Goal: Task Accomplishment & Management: Manage account settings

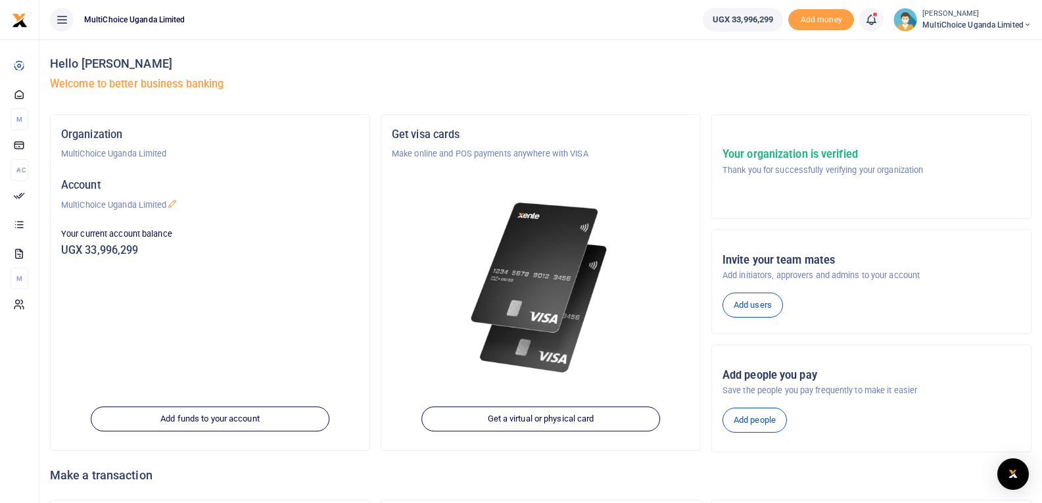
click at [868, 22] on icon at bounding box center [871, 19] width 13 height 14
click at [782, 94] on small "You have 12 awaiting for your to act on" at bounding box center [791, 98] width 131 height 9
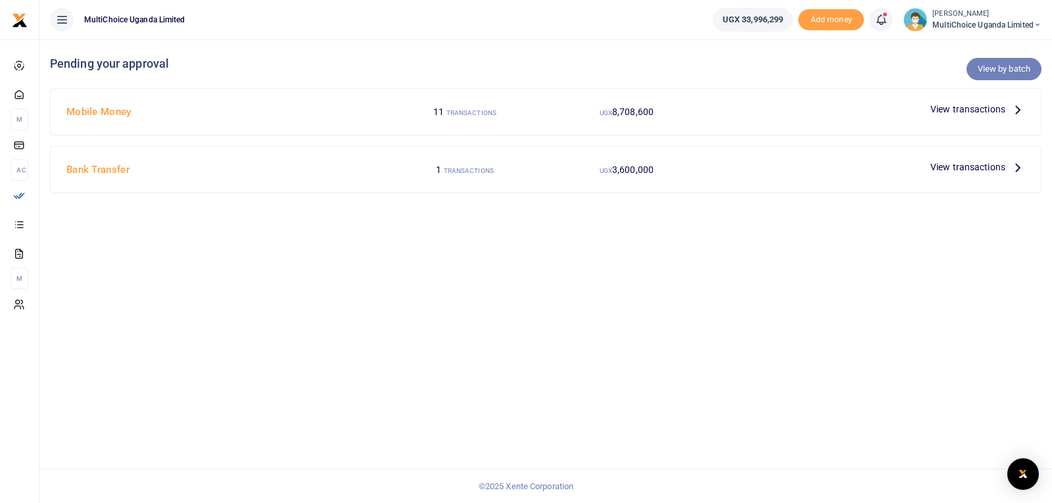
click at [984, 66] on link "View by batch" at bounding box center [1003, 69] width 75 height 22
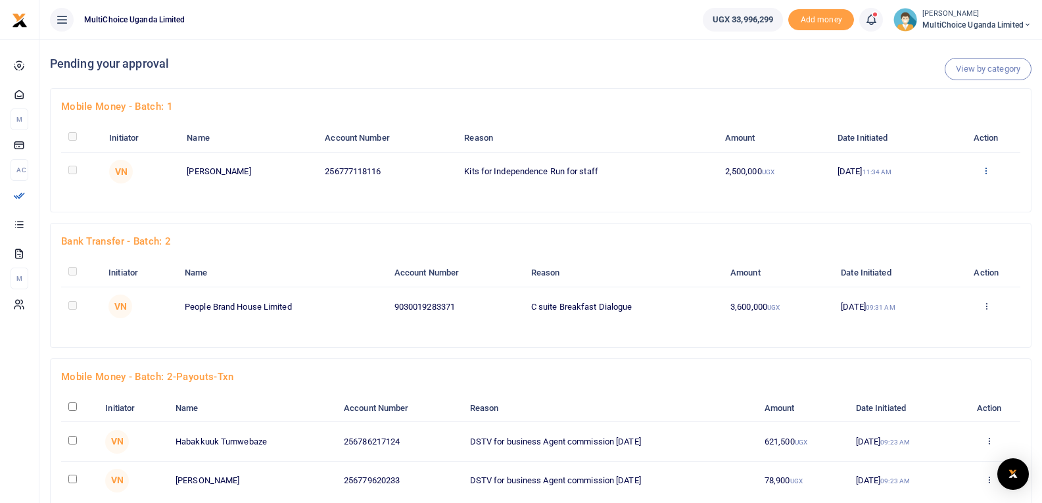
click at [985, 173] on icon at bounding box center [986, 170] width 9 height 9
click at [924, 192] on link "Approve" at bounding box center [939, 192] width 104 height 18
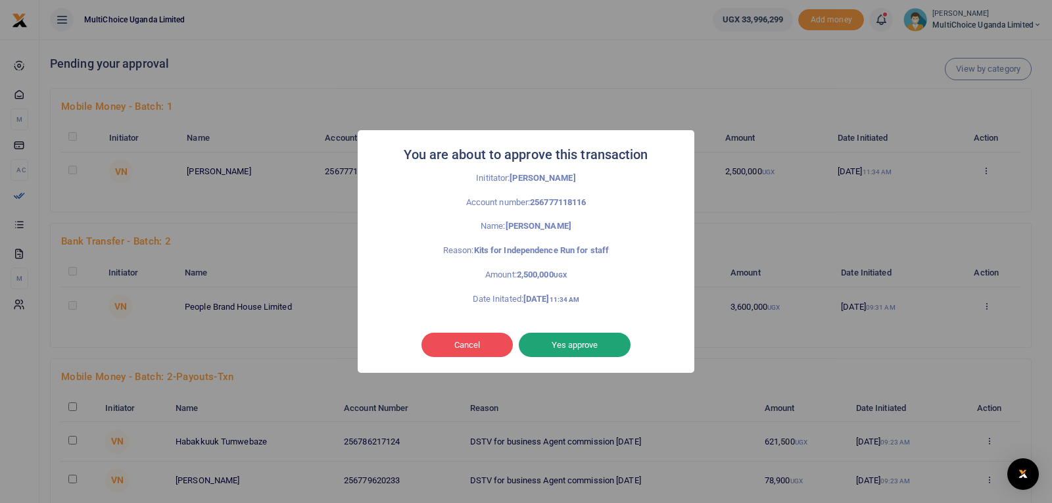
click at [586, 348] on button "Yes approve" at bounding box center [575, 345] width 112 height 25
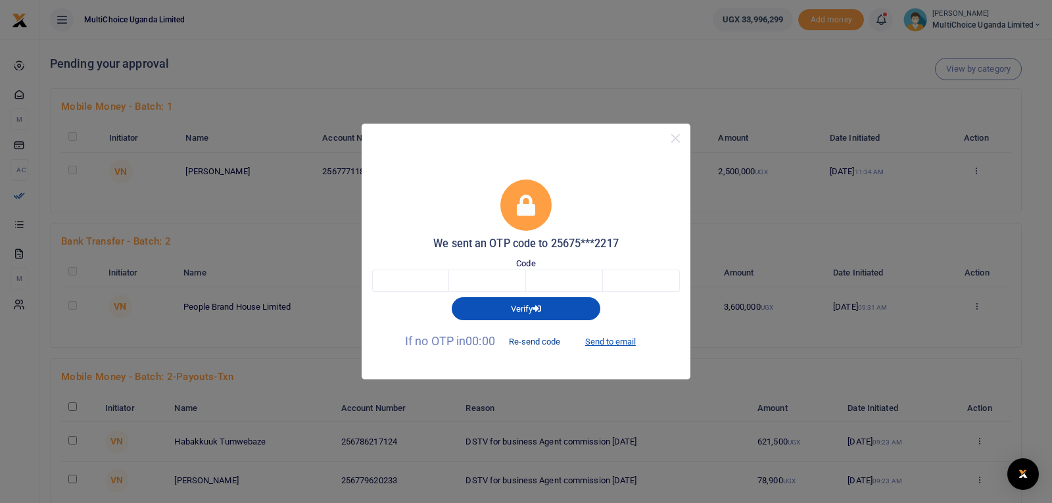
click at [531, 341] on button "Re-send code" at bounding box center [535, 342] width 74 height 22
click at [621, 337] on button "Send to email" at bounding box center [610, 342] width 73 height 22
click at [427, 277] on input "text" at bounding box center [410, 281] width 77 height 22
type input "5"
type input "3"
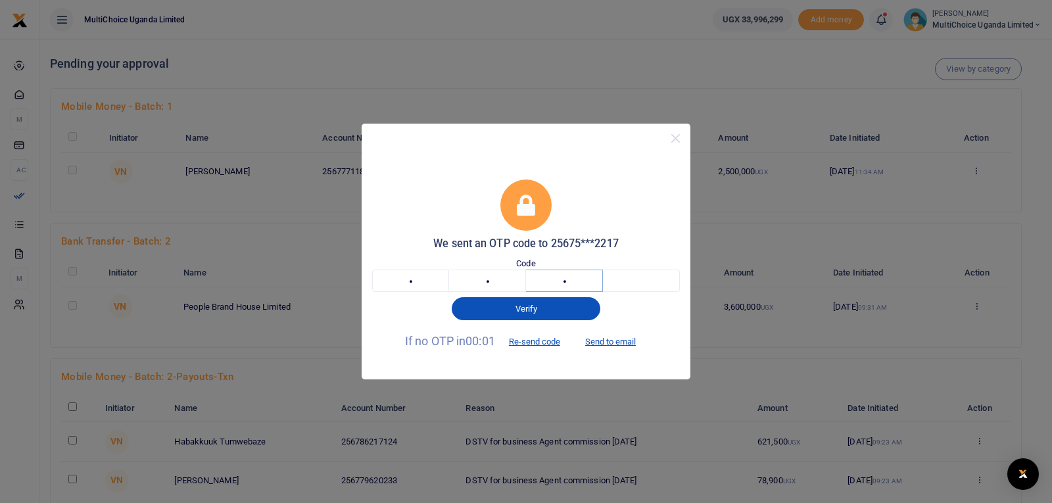
type input "4"
type input "7"
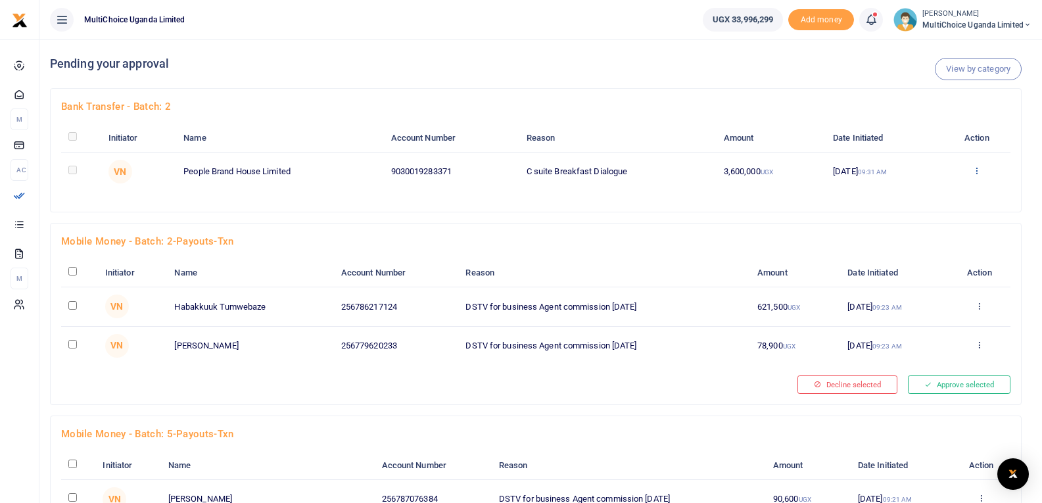
click at [978, 170] on icon at bounding box center [976, 170] width 9 height 9
click at [940, 193] on link "Approve" at bounding box center [930, 192] width 104 height 18
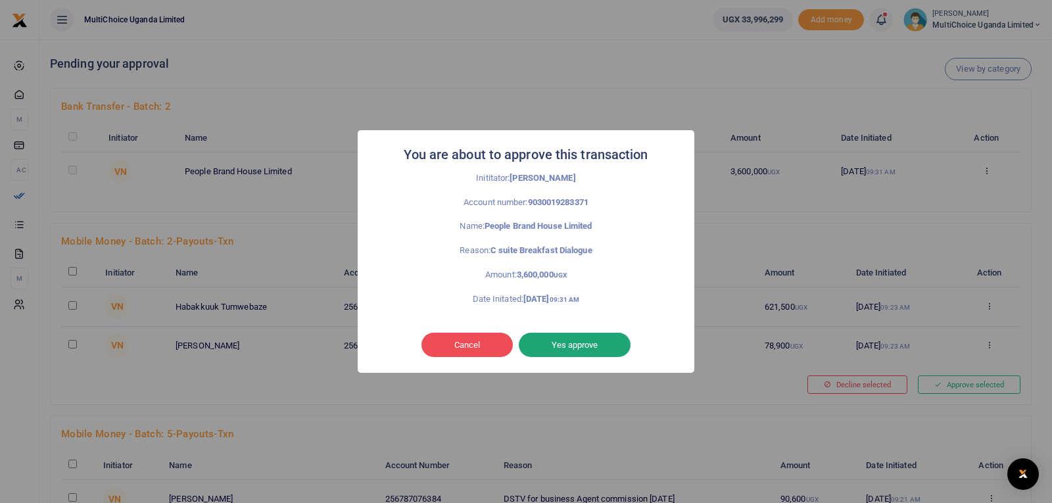
click at [578, 339] on button "Yes approve" at bounding box center [575, 345] width 112 height 25
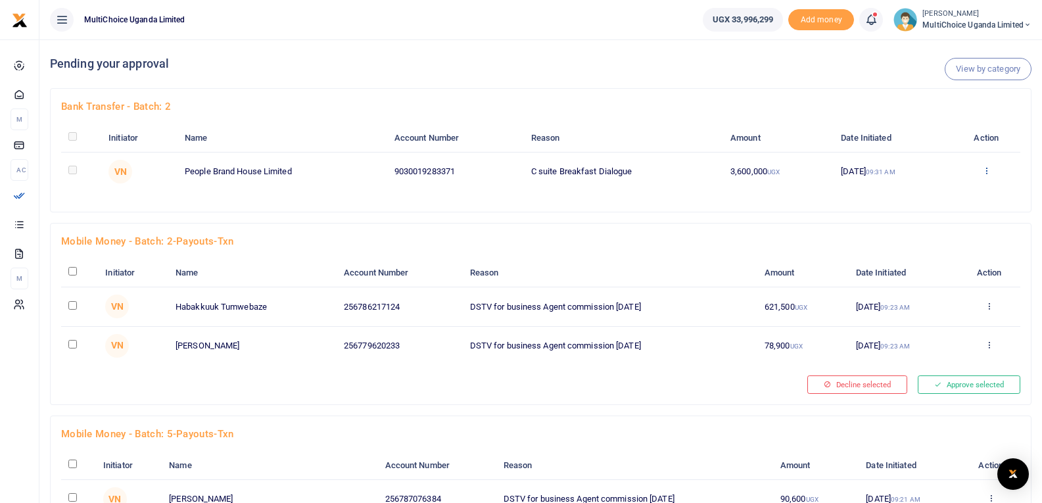
click at [988, 170] on icon at bounding box center [986, 170] width 9 height 9
click at [922, 193] on link "Approve" at bounding box center [940, 192] width 104 height 18
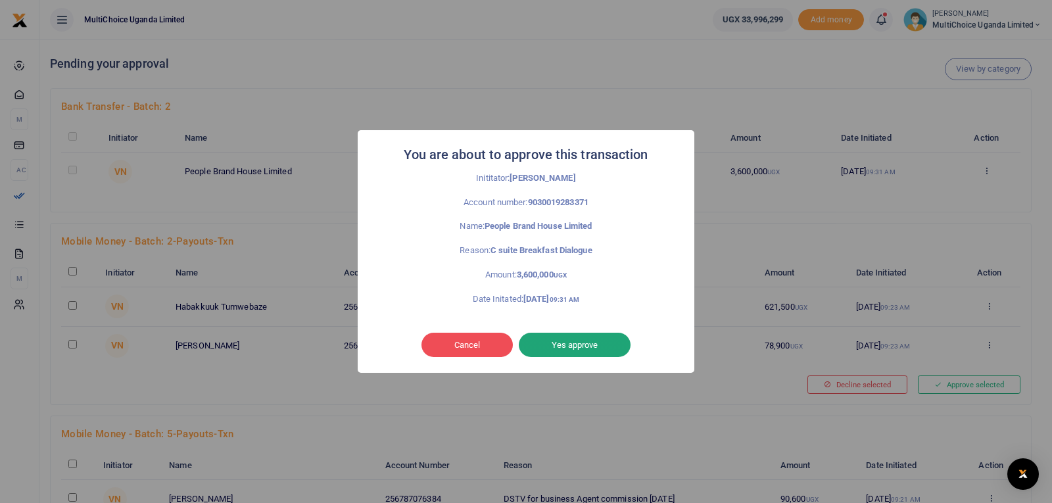
click at [575, 341] on button "Yes approve" at bounding box center [575, 345] width 112 height 25
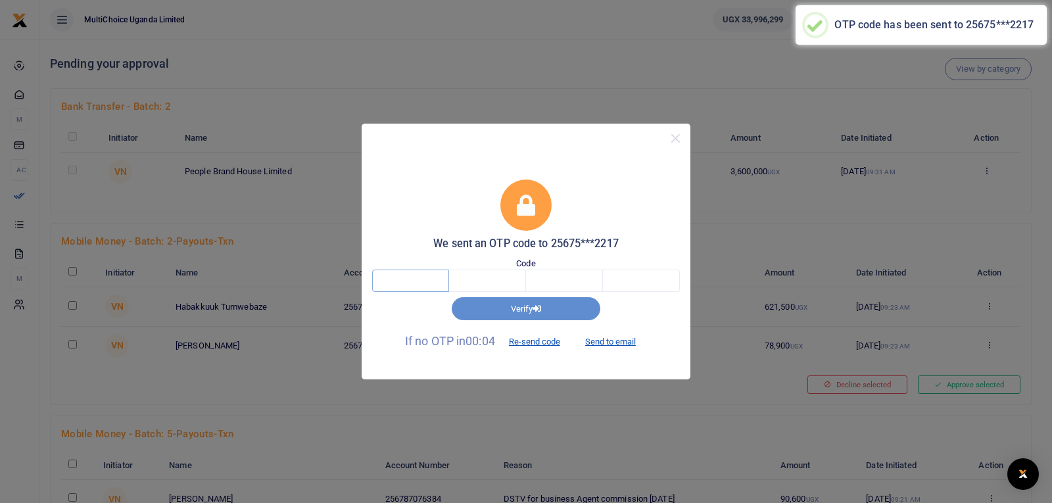
click at [420, 277] on input "text" at bounding box center [410, 281] width 77 height 22
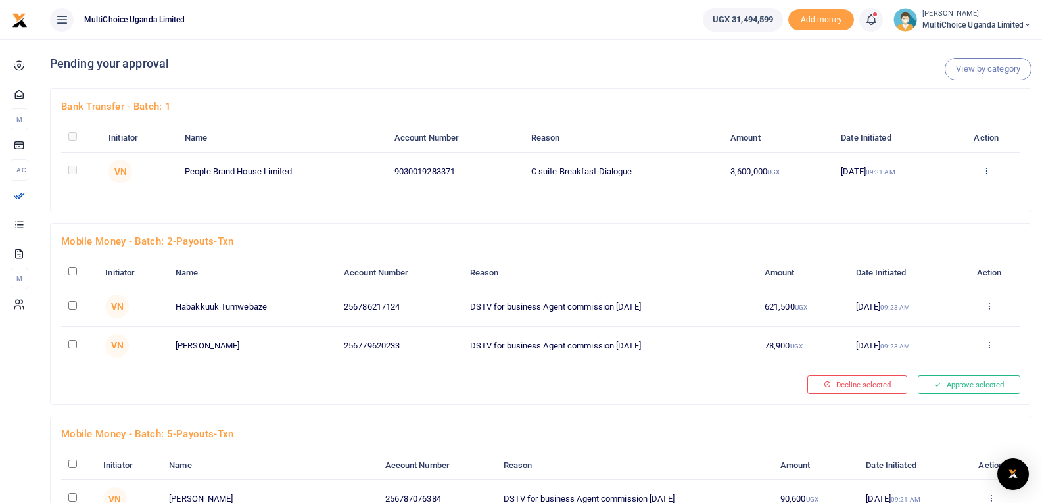
click at [988, 174] on icon at bounding box center [986, 170] width 9 height 9
click at [932, 189] on link "Approve" at bounding box center [940, 192] width 104 height 18
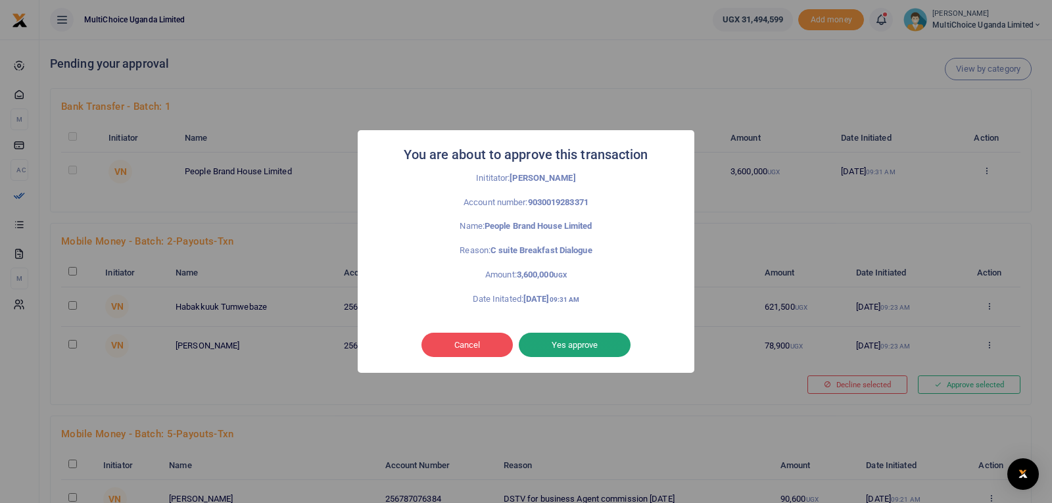
click at [569, 344] on button "Yes approve" at bounding box center [575, 345] width 112 height 25
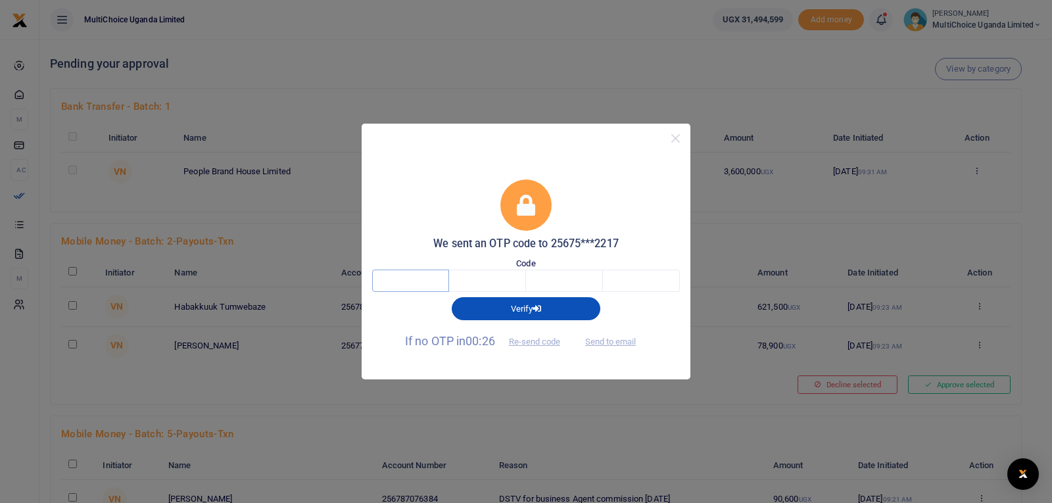
click at [412, 277] on input "text" at bounding box center [410, 281] width 77 height 22
click at [606, 341] on button "Send to email" at bounding box center [610, 342] width 73 height 22
click at [416, 281] on input "text" at bounding box center [410, 281] width 77 height 22
type input "5"
type input "4"
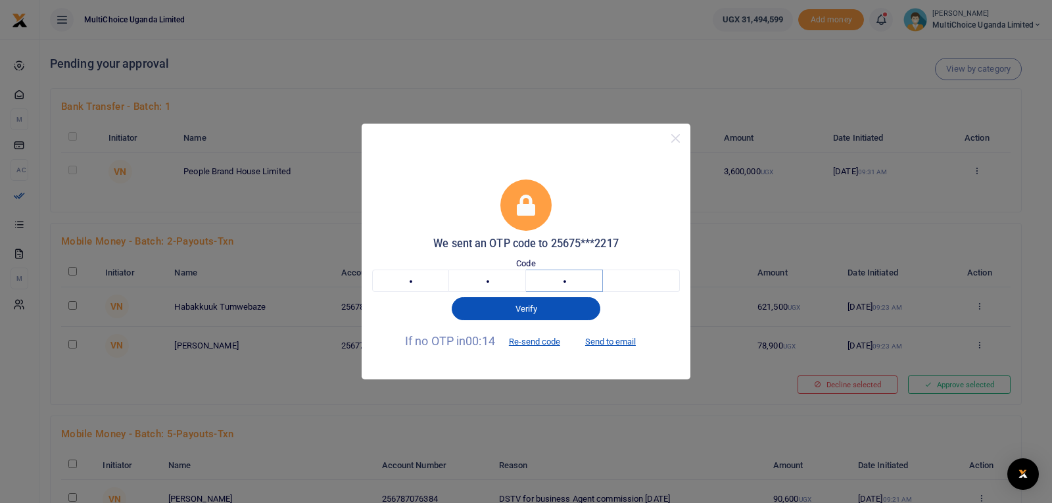
type input "9"
type input "6"
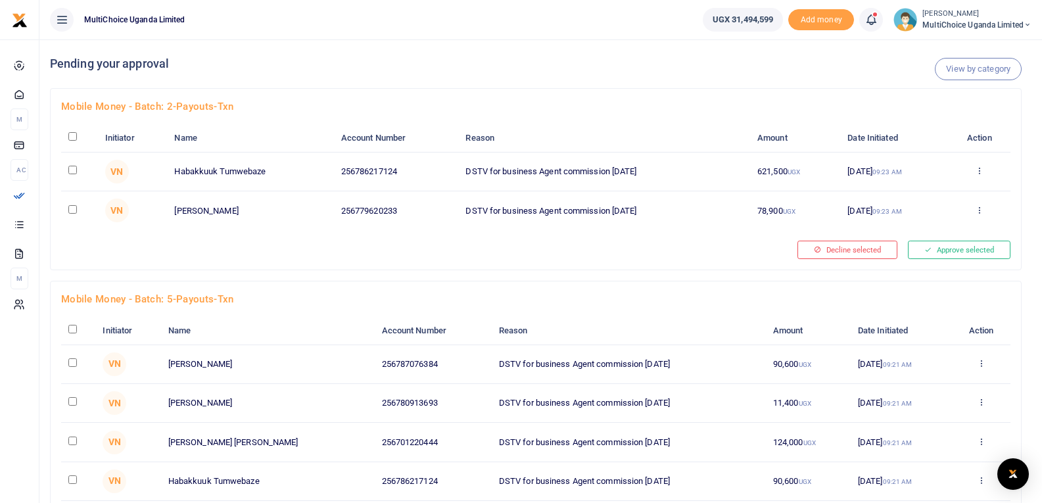
click at [74, 136] on input "checkbox" at bounding box center [72, 136] width 9 height 9
checkbox input "true"
click at [968, 251] on button "Approve selected (2)" at bounding box center [955, 250] width 112 height 18
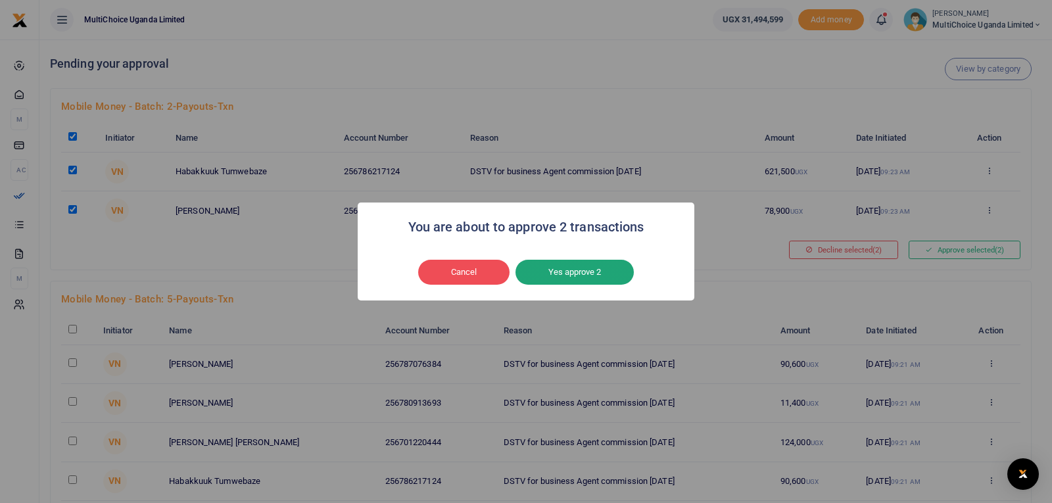
click at [596, 276] on button "Yes approve 2" at bounding box center [574, 272] width 118 height 25
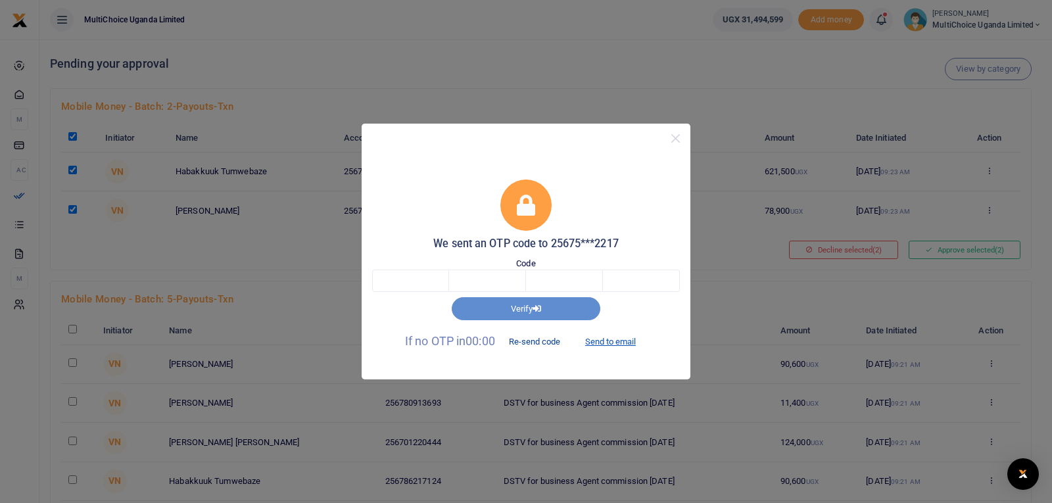
click at [546, 340] on button "Re-send code" at bounding box center [535, 342] width 74 height 22
click at [621, 345] on button "Send to email" at bounding box center [610, 342] width 73 height 22
click at [422, 286] on input "text" at bounding box center [410, 281] width 77 height 22
type input "3"
type input "9"
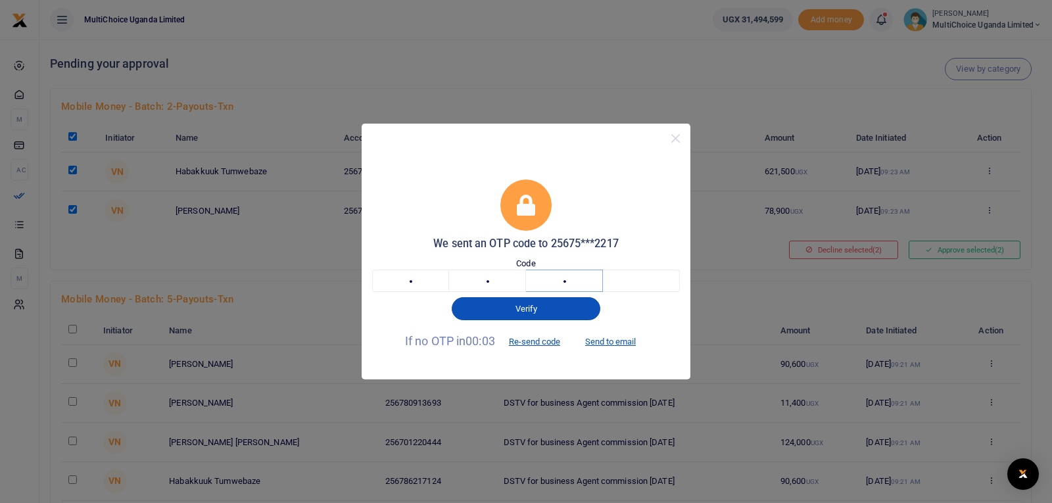
type input "8"
type input "4"
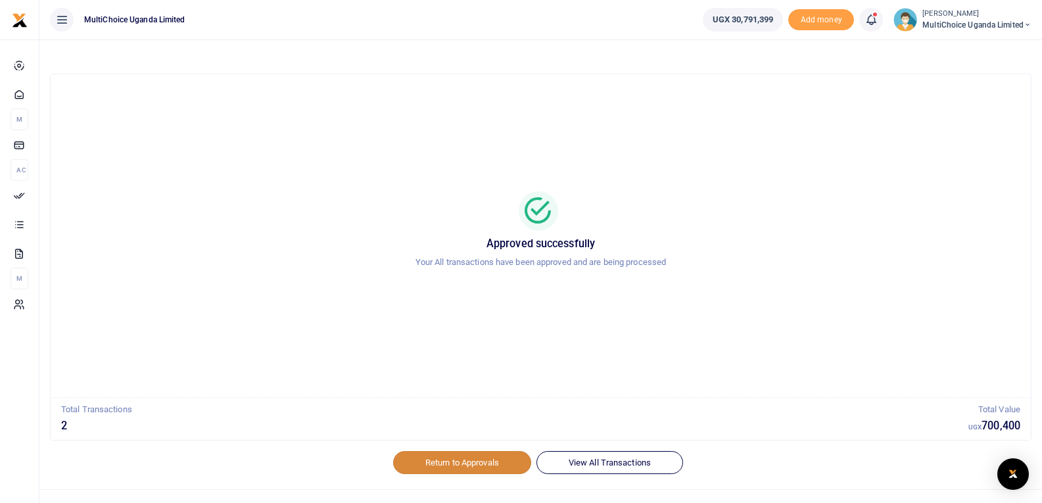
click at [475, 460] on link "Return to Approvals" at bounding box center [462, 462] width 138 height 22
click at [463, 460] on link "Return to Approvals" at bounding box center [462, 462] width 138 height 22
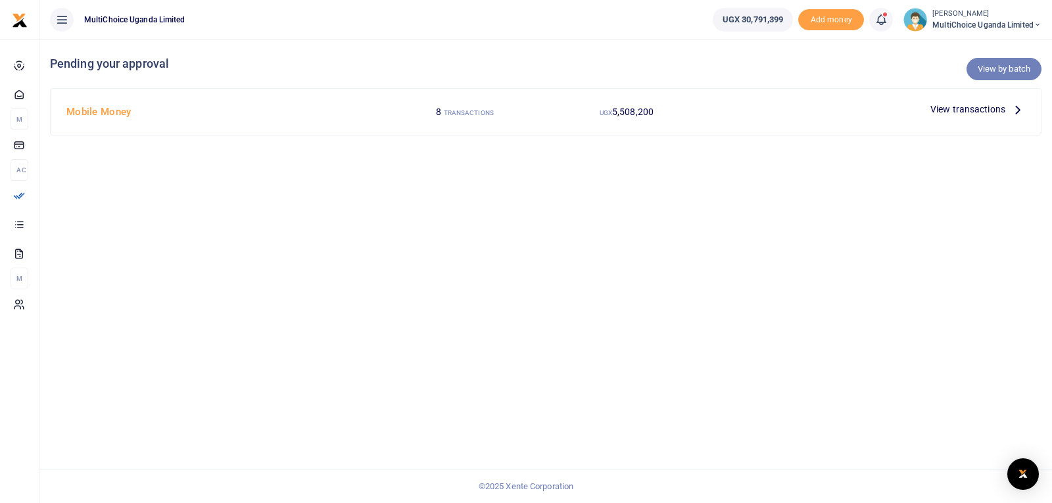
click at [1003, 70] on link "View by batch" at bounding box center [1003, 69] width 75 height 22
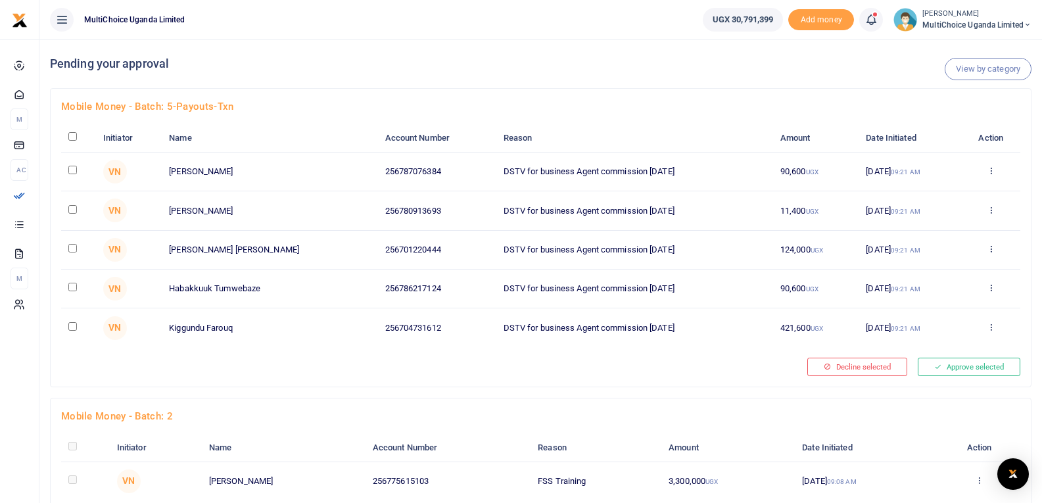
click at [74, 137] on input "checkbox" at bounding box center [72, 136] width 9 height 9
checkbox input "true"
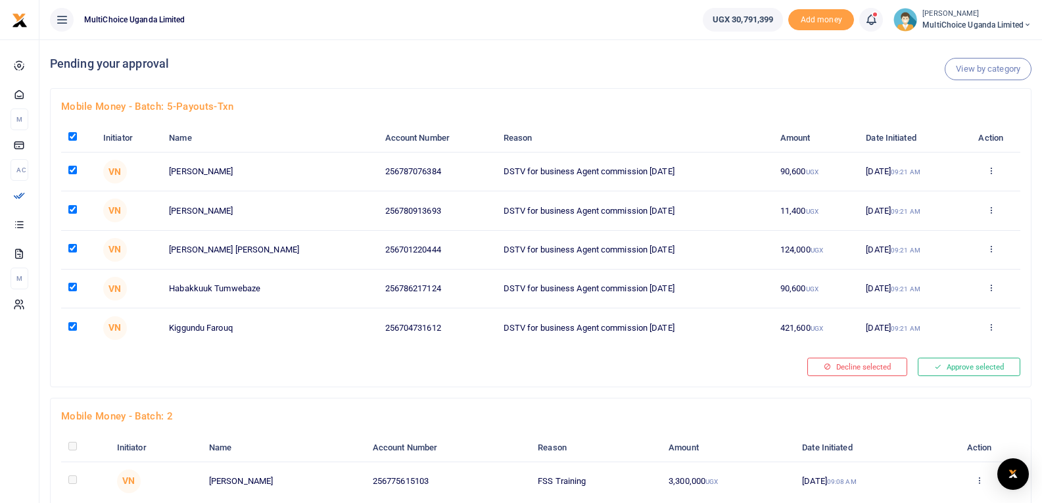
checkbox input "true"
click at [957, 370] on button "Approve selected (5)" at bounding box center [965, 367] width 112 height 18
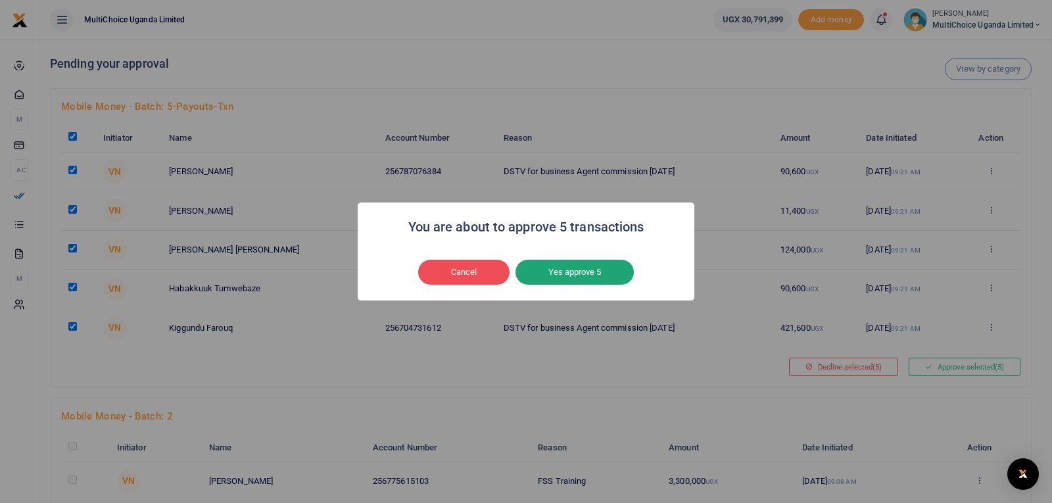
click at [604, 276] on button "Yes approve 5" at bounding box center [574, 272] width 118 height 25
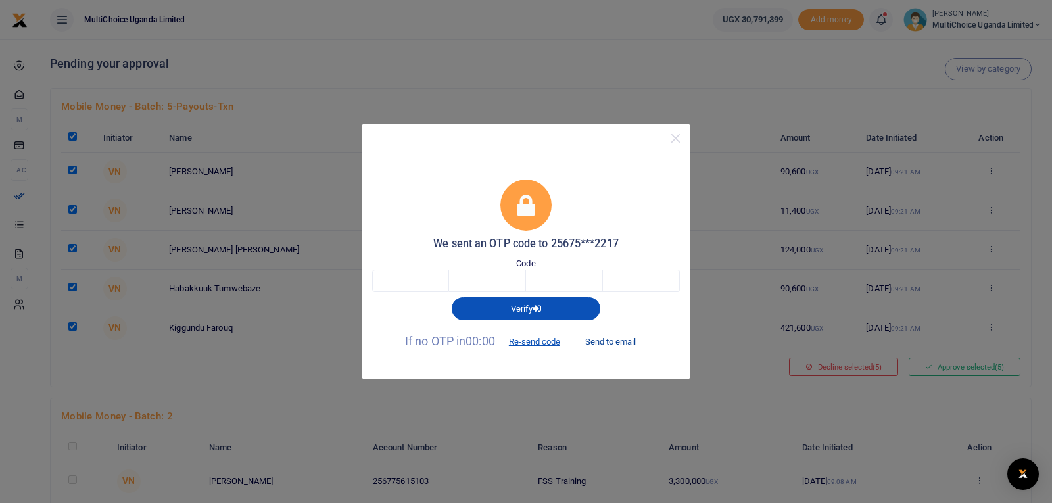
click at [602, 341] on button "Send to email" at bounding box center [610, 342] width 73 height 22
click at [425, 273] on input "text" at bounding box center [410, 281] width 77 height 22
type input "5"
type input "4"
type input "6"
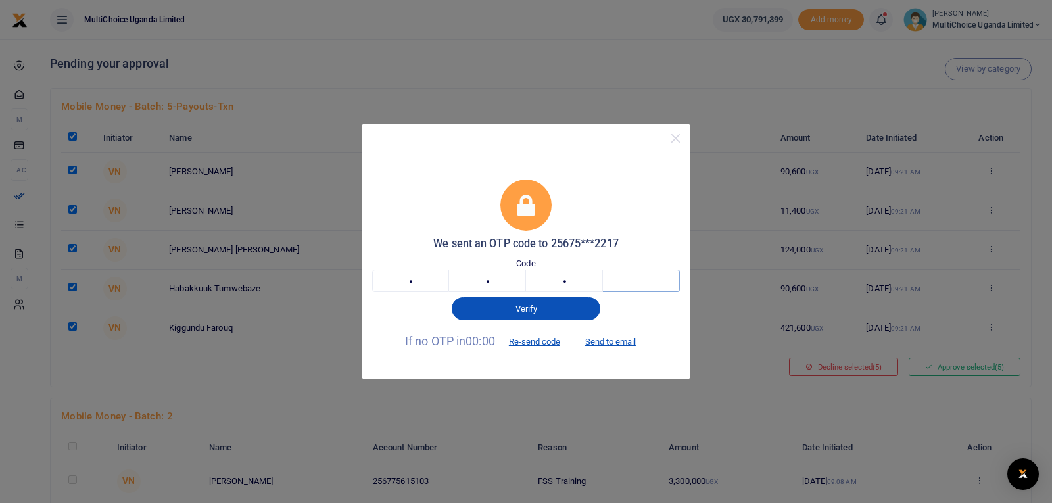
type input "2"
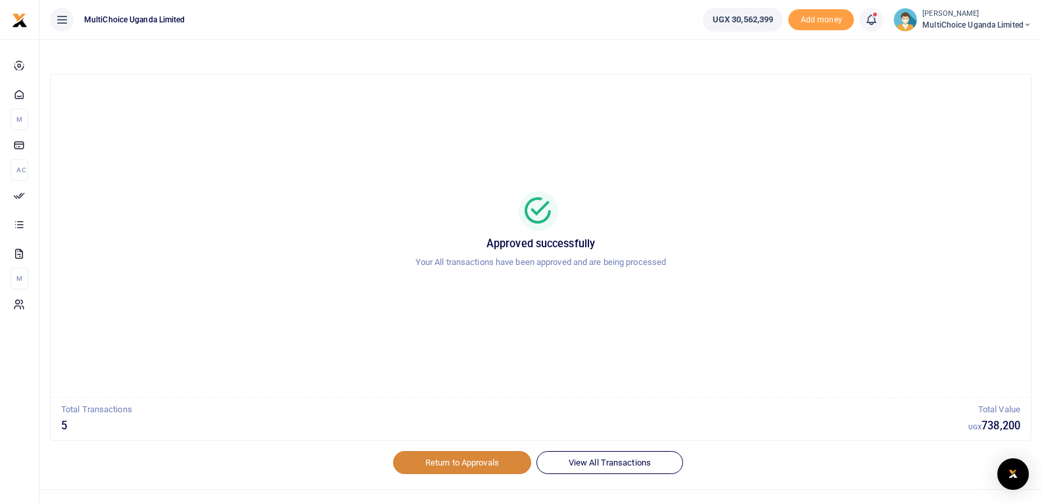
click at [466, 460] on link "Return to Approvals" at bounding box center [462, 462] width 138 height 22
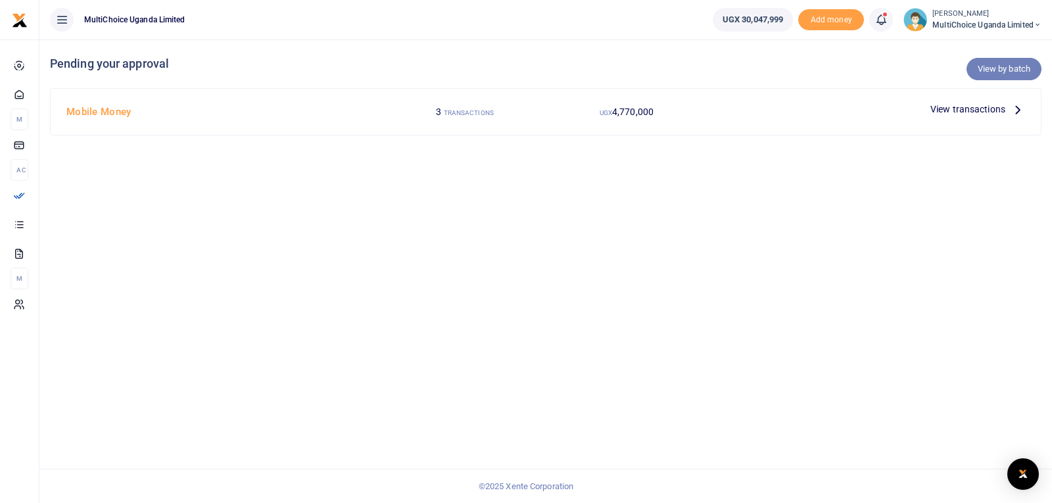
click at [995, 73] on link "View by batch" at bounding box center [1003, 69] width 75 height 22
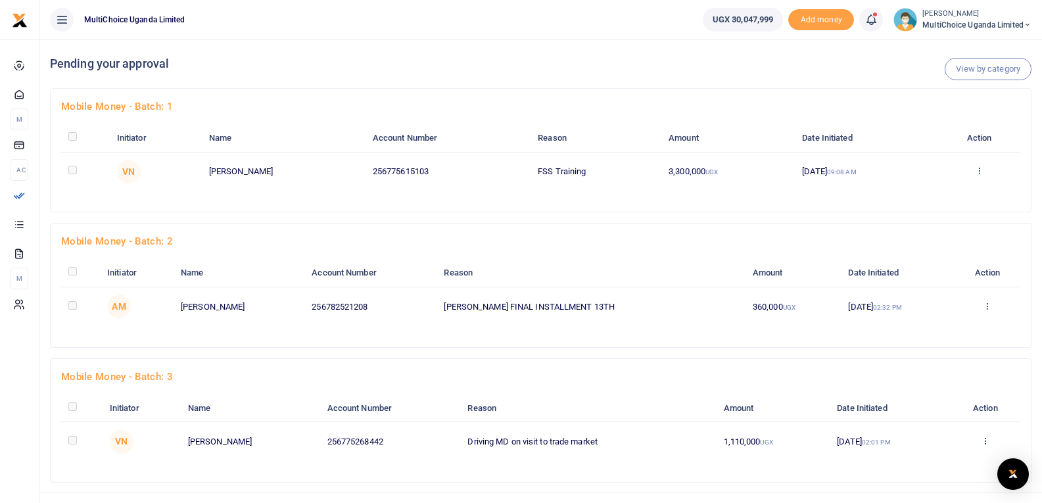
click at [980, 169] on icon at bounding box center [979, 170] width 9 height 9
click at [933, 191] on link "Approve" at bounding box center [932, 192] width 104 height 18
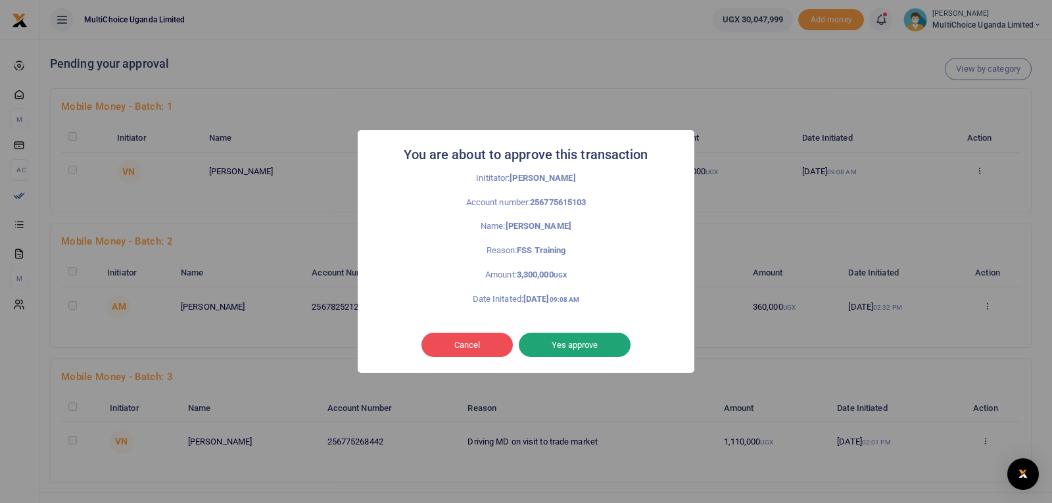
click at [555, 345] on button "Yes approve" at bounding box center [575, 345] width 112 height 25
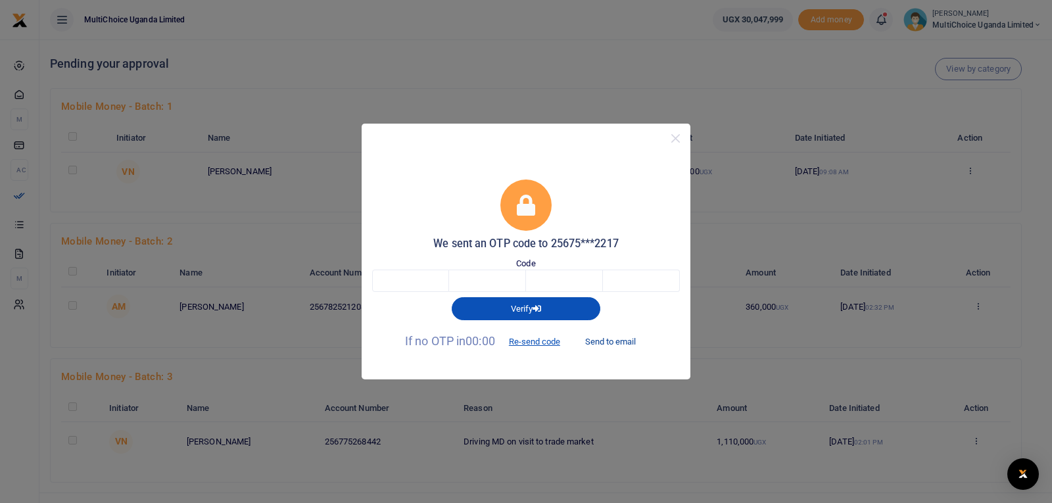
click at [615, 343] on button "Send to email" at bounding box center [610, 342] width 73 height 22
click at [408, 275] on input "text" at bounding box center [410, 281] width 77 height 22
type input "6"
type input "9"
type input "2"
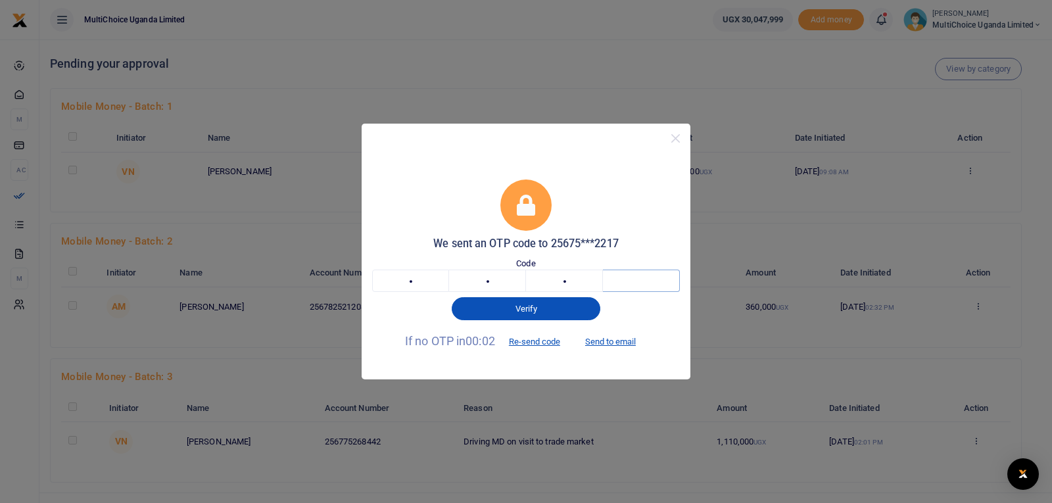
type input "6"
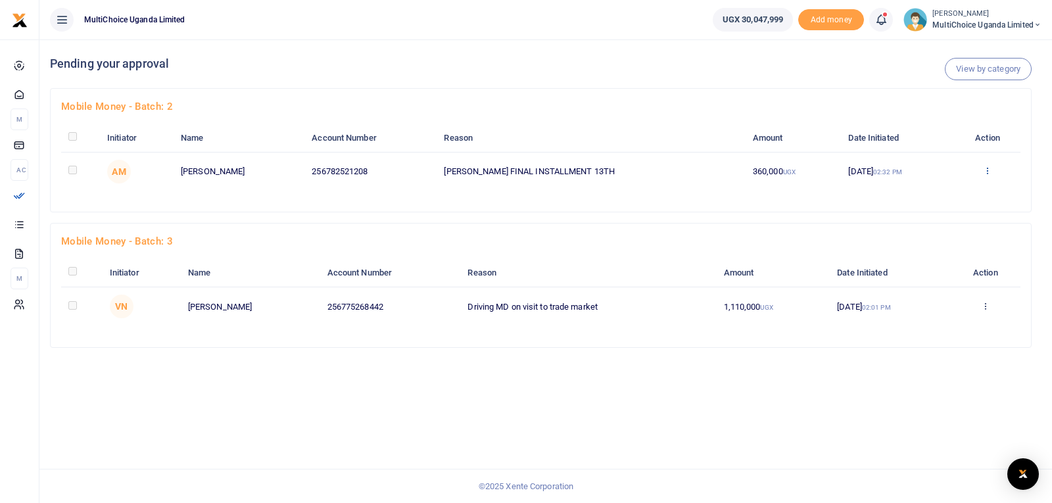
click at [989, 169] on icon at bounding box center [987, 170] width 9 height 9
click at [943, 201] on link "Approve" at bounding box center [942, 192] width 104 height 18
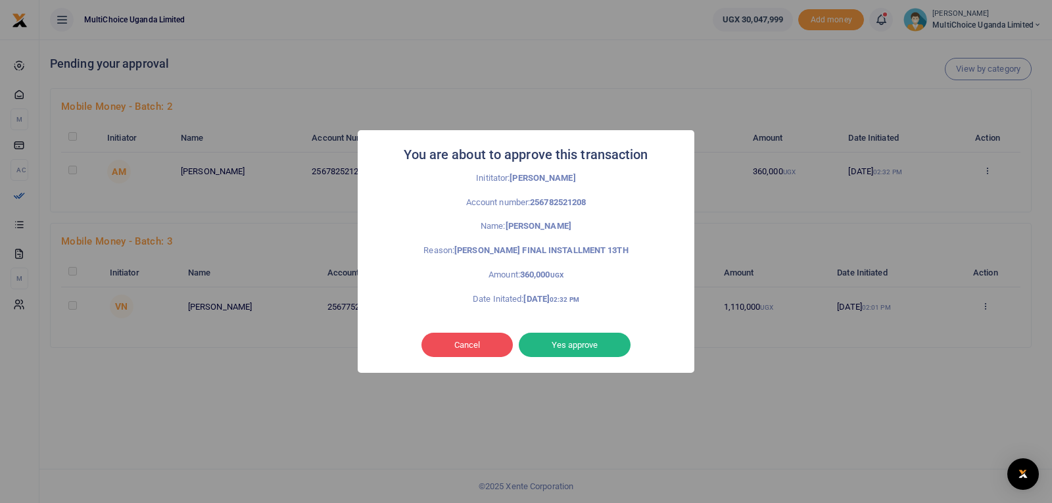
click at [597, 345] on button "Yes approve" at bounding box center [575, 345] width 112 height 25
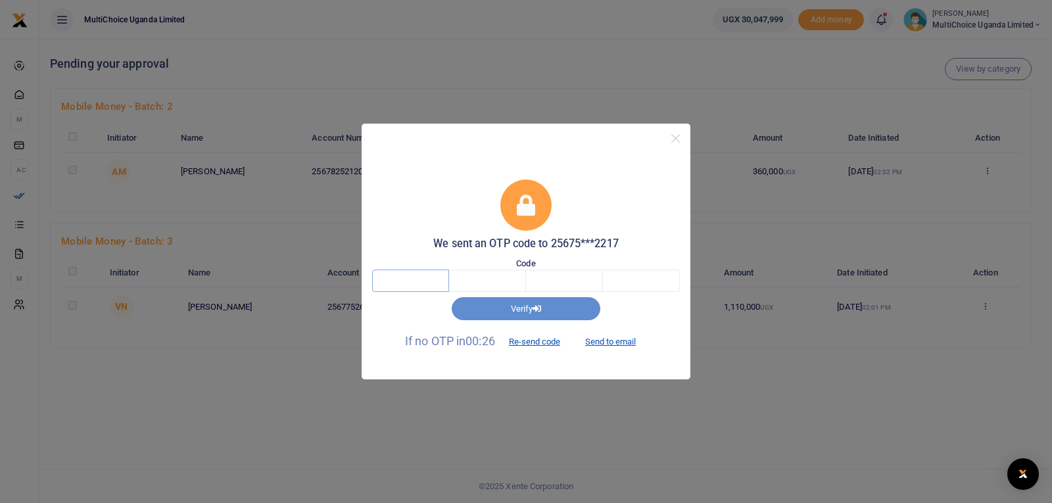
click at [383, 285] on input "text" at bounding box center [410, 281] width 77 height 22
click at [626, 343] on button "Send to email" at bounding box center [610, 342] width 73 height 22
click at [435, 286] on input "text" at bounding box center [410, 281] width 77 height 22
type input "3"
type input "9"
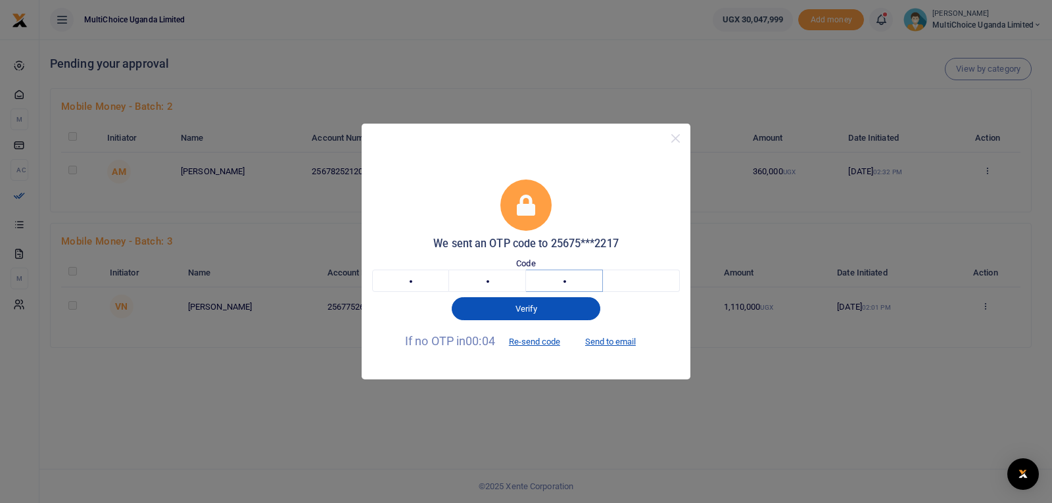
type input "9"
type input "3"
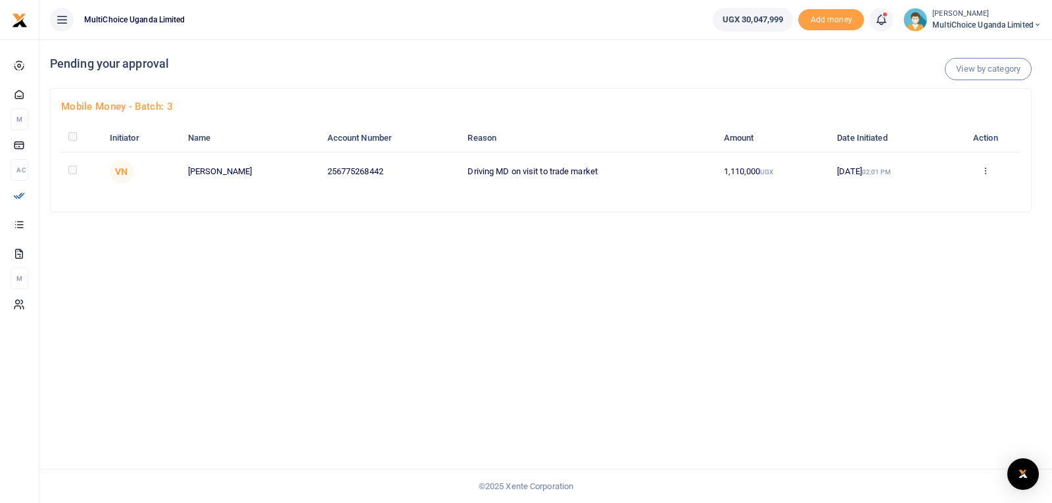
click at [989, 168] on icon at bounding box center [985, 170] width 9 height 9
click at [930, 191] on link "Approve" at bounding box center [939, 192] width 104 height 18
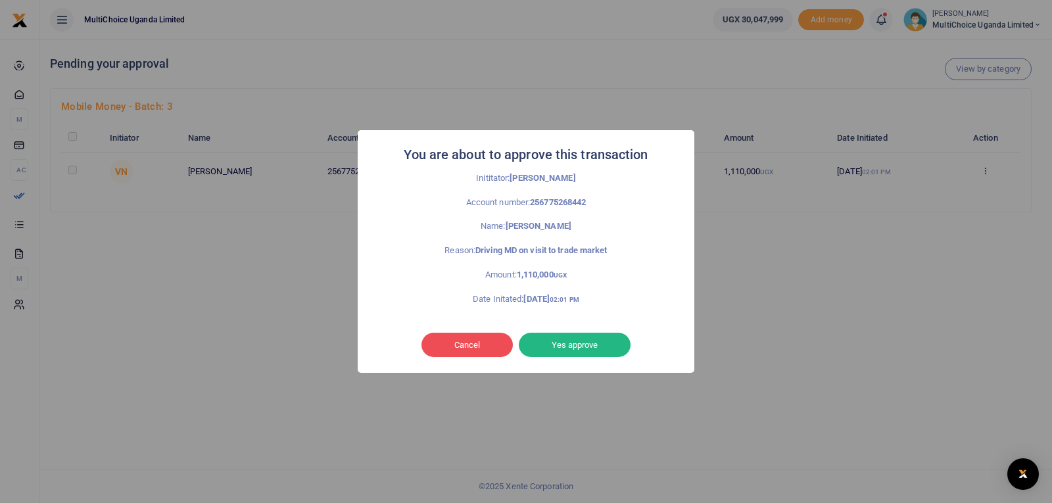
click at [577, 339] on button "Yes approve" at bounding box center [575, 345] width 112 height 25
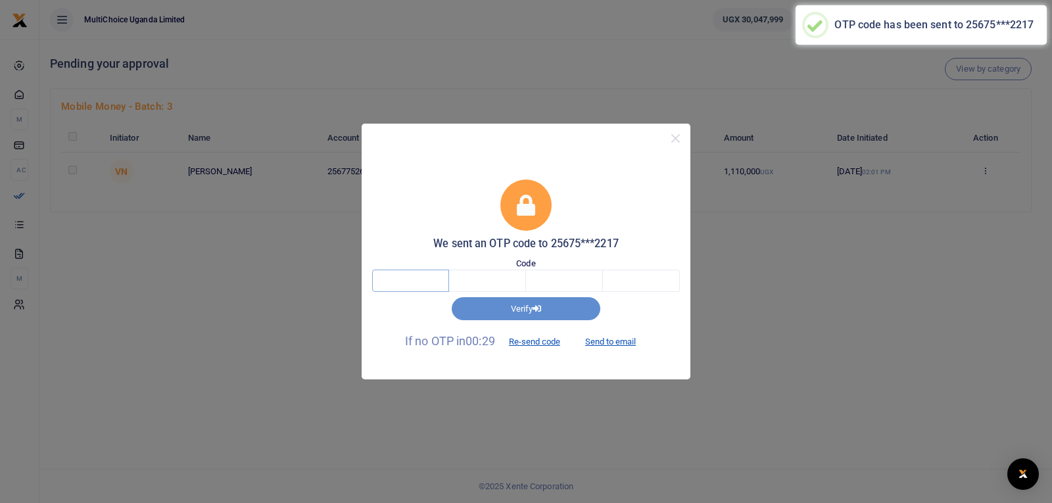
click at [423, 271] on input "text" at bounding box center [410, 281] width 77 height 22
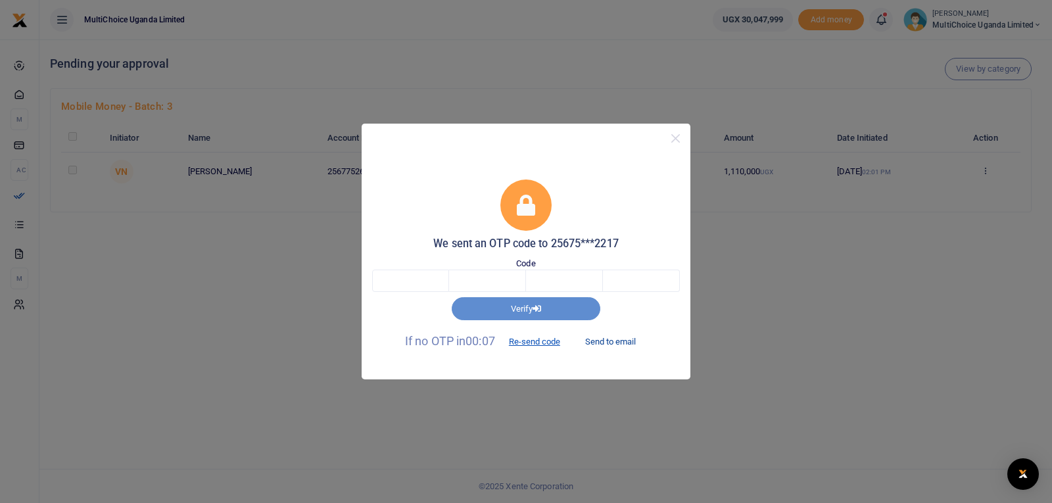
click at [607, 344] on button "Send to email" at bounding box center [610, 342] width 73 height 22
click at [440, 268] on div "Code" at bounding box center [526, 275] width 308 height 36
type input "7"
type input "0"
type input "3"
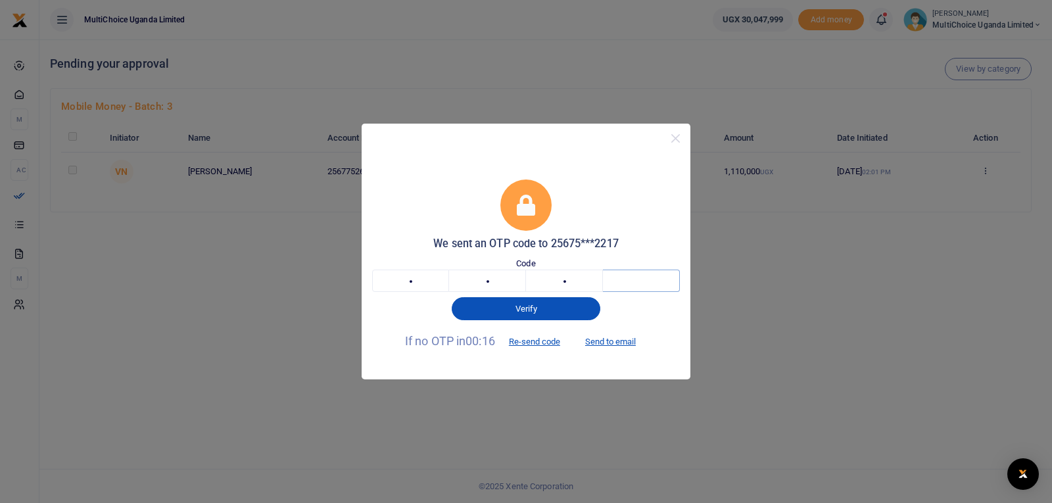
type input "5"
type input "7"
type input "0"
type input "3"
type input "5"
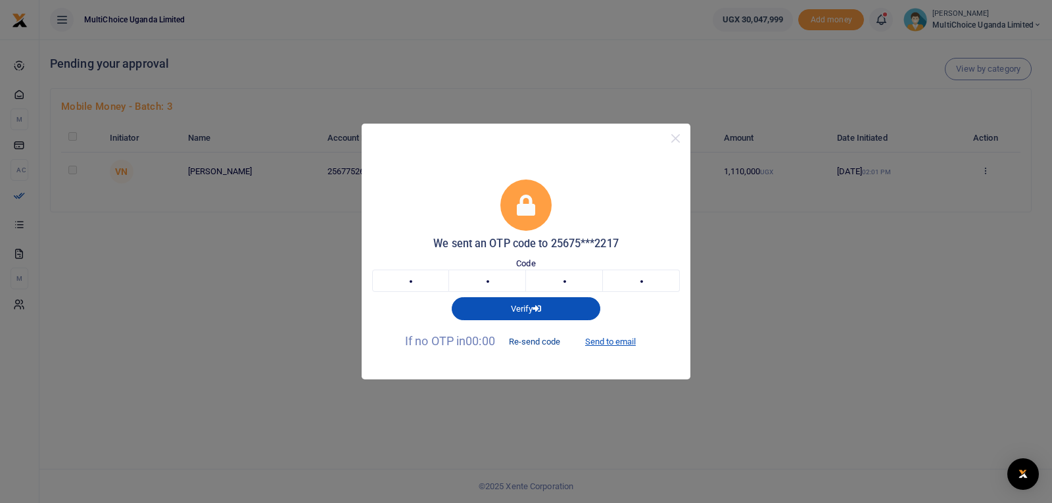
click at [536, 341] on button "Re-send code" at bounding box center [535, 342] width 74 height 22
click at [632, 341] on button "Send to email" at bounding box center [610, 342] width 73 height 22
click at [429, 277] on input "text" at bounding box center [410, 281] width 77 height 22
type input "9"
type input "3"
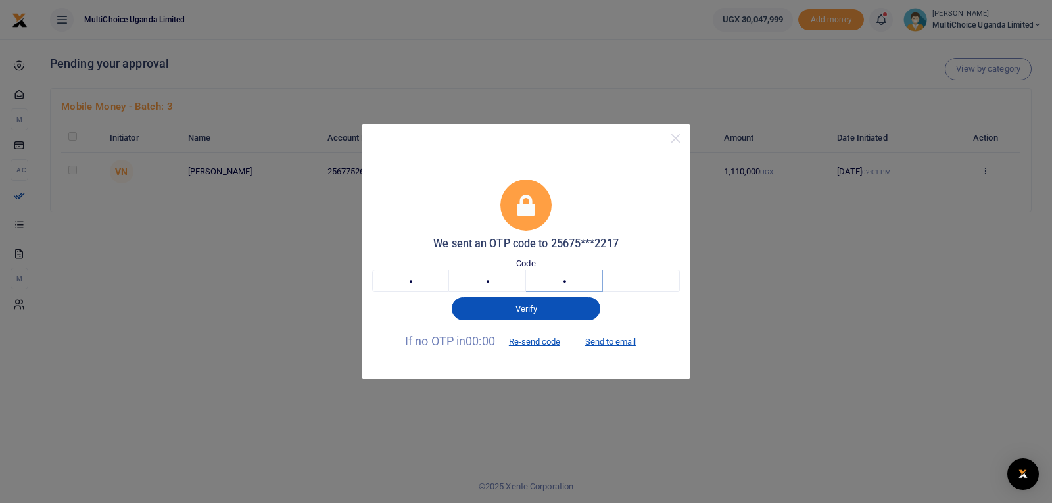
type input "9"
type input "1"
click at [537, 304] on icon "button" at bounding box center [537, 308] width 9 height 9
click at [531, 304] on button "Verify" at bounding box center [526, 308] width 149 height 22
click at [665, 282] on input "1" at bounding box center [641, 281] width 77 height 22
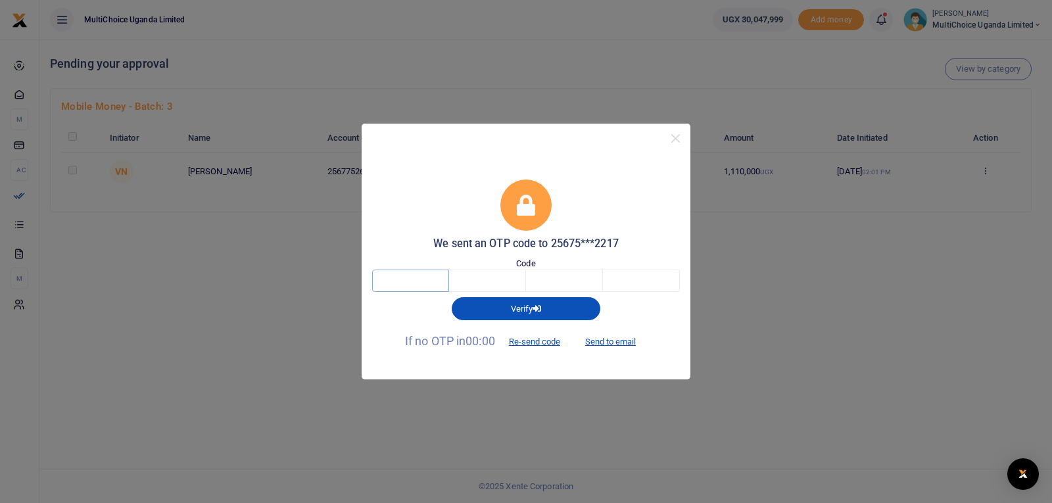
type input "9"
type input "3"
type input "9"
type input "1"
click at [601, 341] on button "Send to email" at bounding box center [610, 342] width 73 height 22
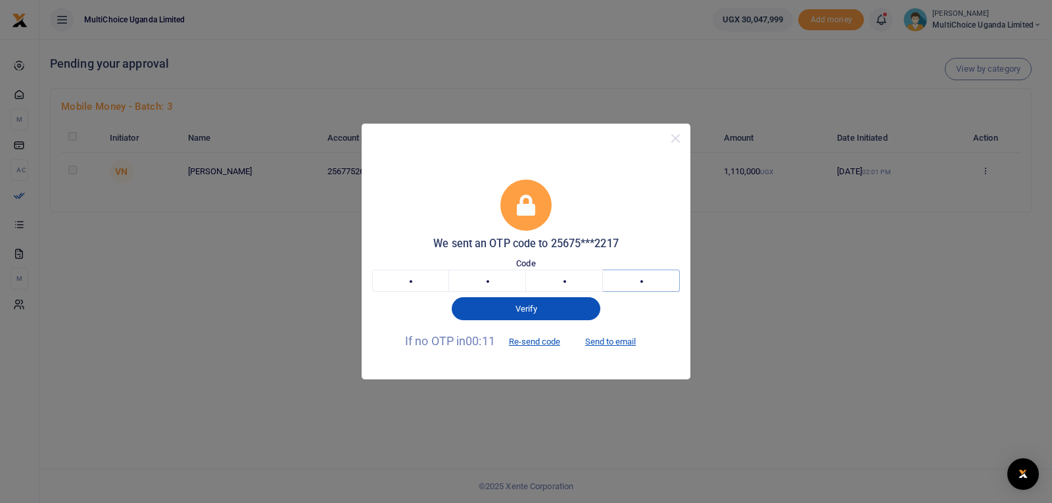
click at [676, 277] on input "1" at bounding box center [641, 281] width 77 height 22
type input "3"
type input "9"
type input "6"
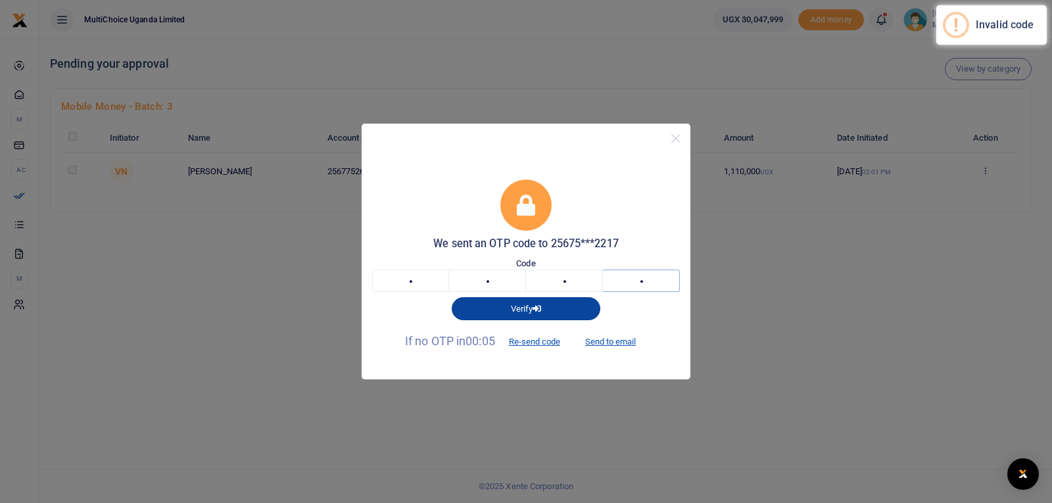
type input "7"
click at [561, 300] on button "Verify" at bounding box center [526, 308] width 149 height 22
click at [535, 306] on icon "button" at bounding box center [537, 308] width 9 height 9
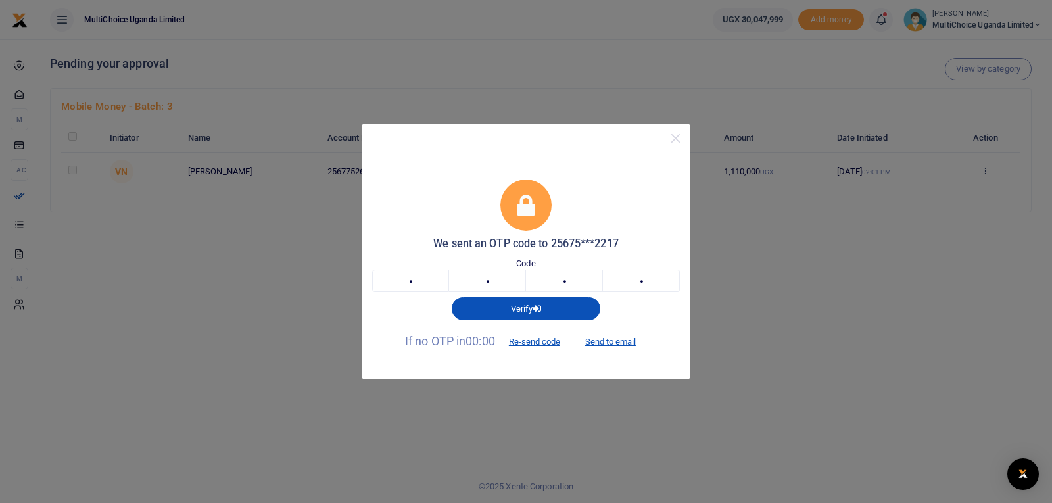
click at [727, 295] on div "We sent an OTP code to 25675***2217 Code 3 9 6 7 3967 Verify If no OTP in 00:00…" at bounding box center [526, 251] width 1052 height 503
click at [680, 135] on button "Close" at bounding box center [675, 138] width 19 height 19
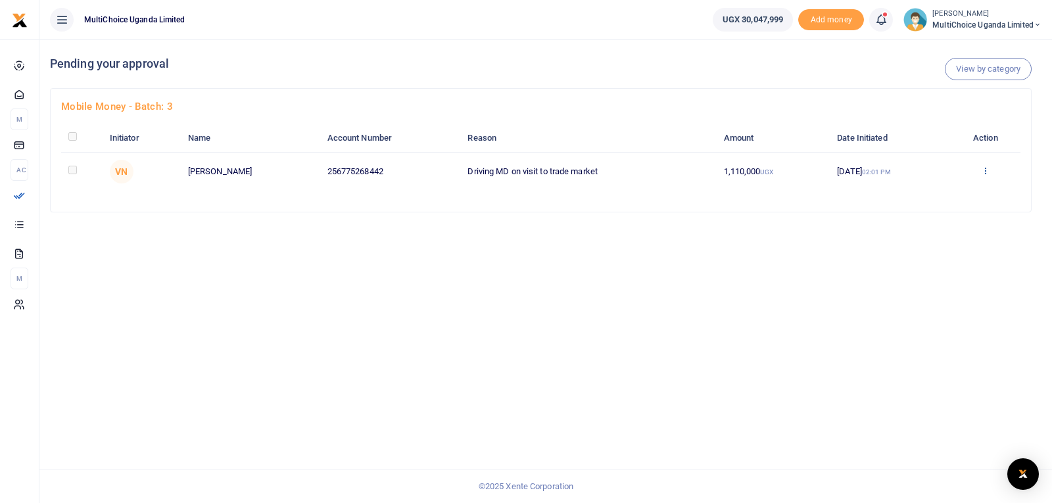
click at [986, 176] on link at bounding box center [985, 171] width 9 height 10
click at [966, 189] on link "Approve" at bounding box center [939, 192] width 104 height 18
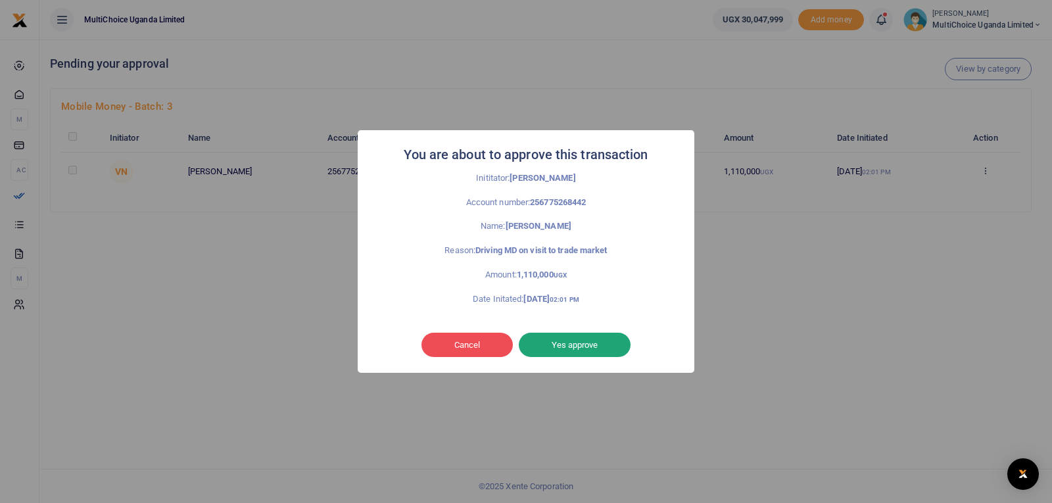
click at [561, 346] on button "Yes approve" at bounding box center [575, 345] width 112 height 25
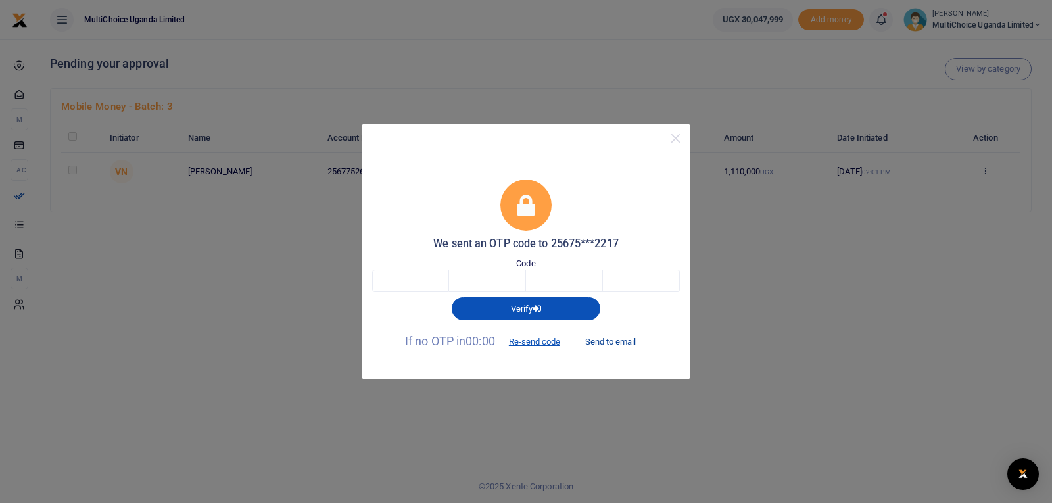
click at [619, 337] on button "Send to email" at bounding box center [610, 342] width 73 height 22
drag, startPoint x: 431, startPoint y: 283, endPoint x: 428, endPoint y: 274, distance: 8.9
click at [428, 274] on input "text" at bounding box center [410, 281] width 77 height 22
type input "9"
type input "1"
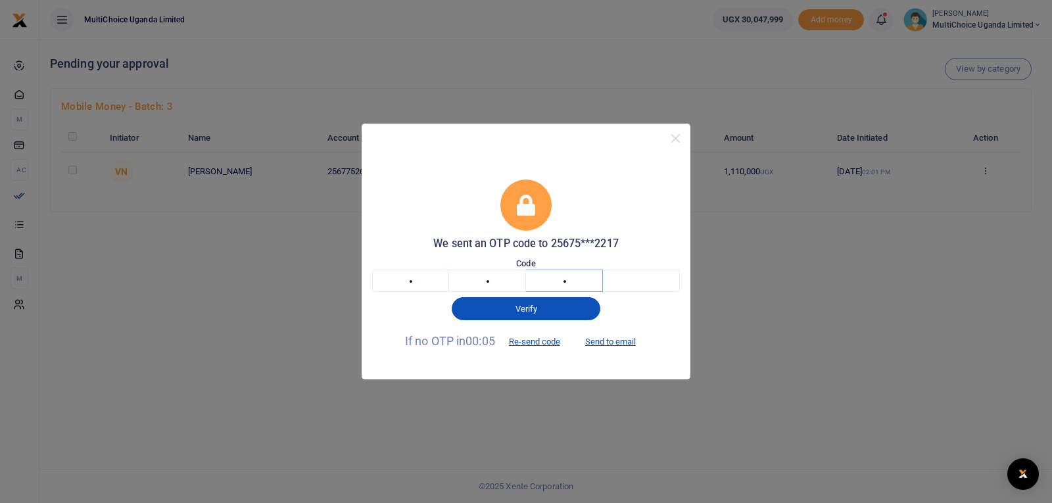
type input "2"
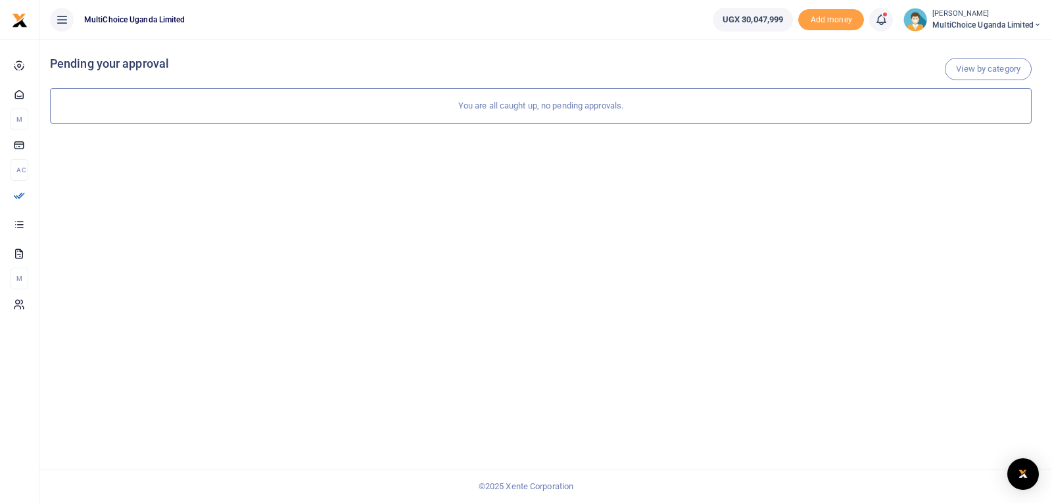
click at [946, 19] on span "MultiChoice Uganda Limited" at bounding box center [986, 25] width 109 height 12
click at [970, 47] on link "Switch accounts" at bounding box center [991, 48] width 104 height 18
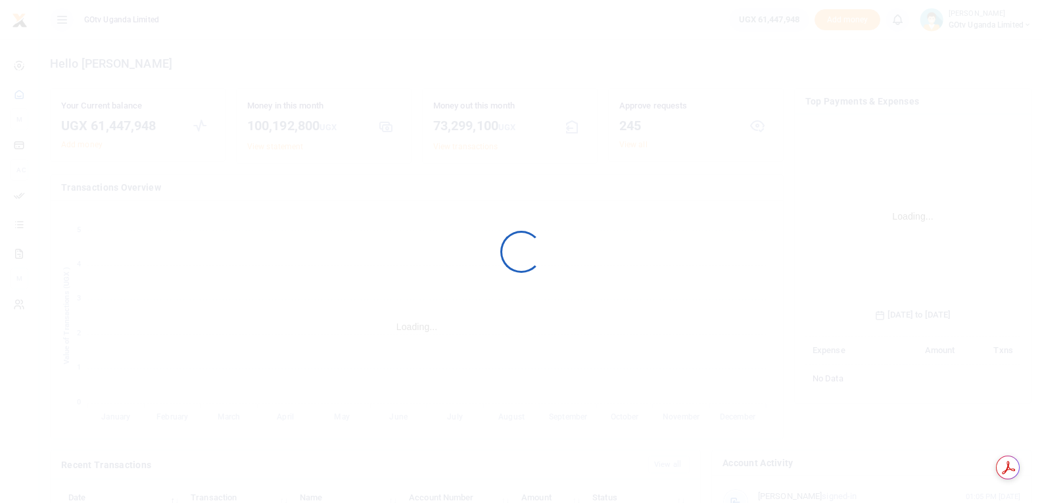
scroll to position [196, 206]
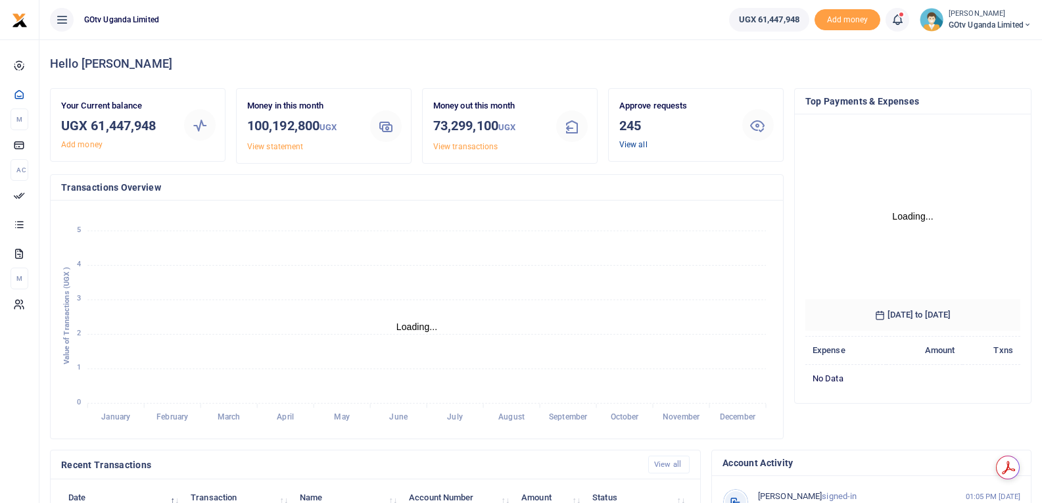
click at [636, 141] on link "View all" at bounding box center [633, 144] width 28 height 9
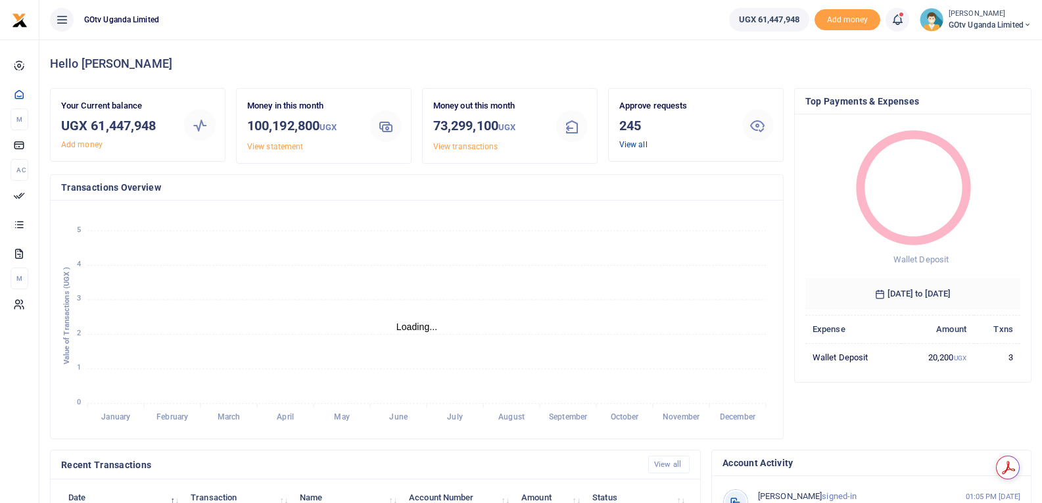
scroll to position [11, 11]
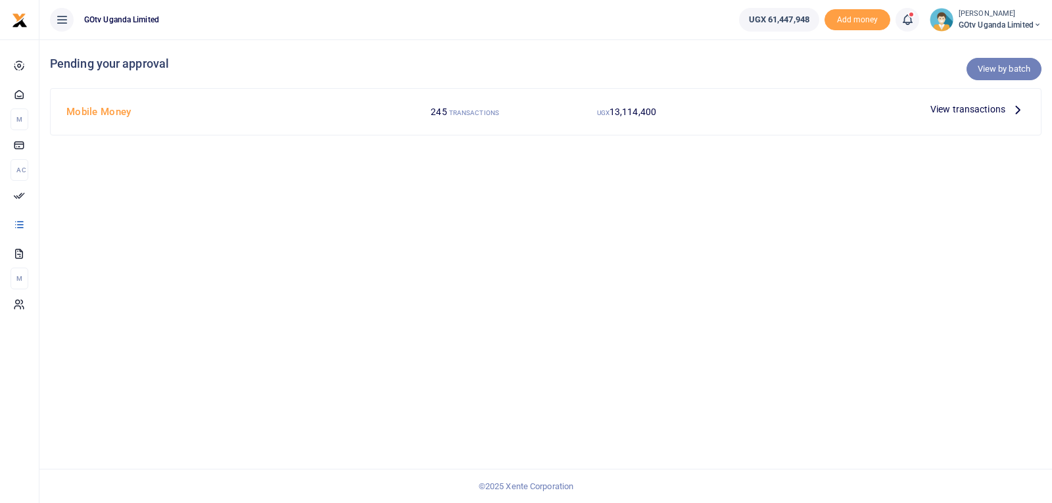
click at [988, 68] on link "View by batch" at bounding box center [1003, 69] width 75 height 22
click at [1009, 72] on link "View by batch" at bounding box center [1003, 69] width 75 height 22
click at [999, 112] on span "View transactions" at bounding box center [967, 109] width 75 height 14
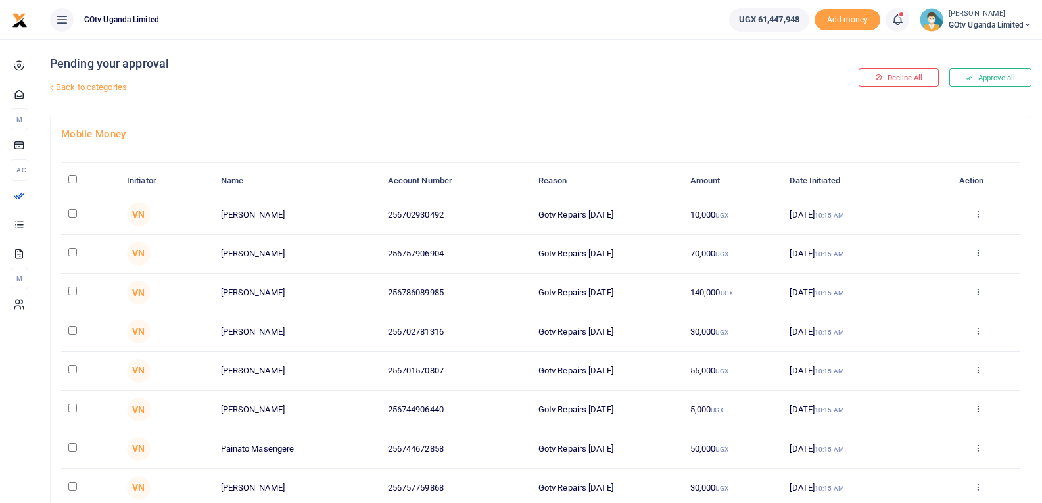
click at [87, 87] on link "Back to categories" at bounding box center [374, 87] width 654 height 22
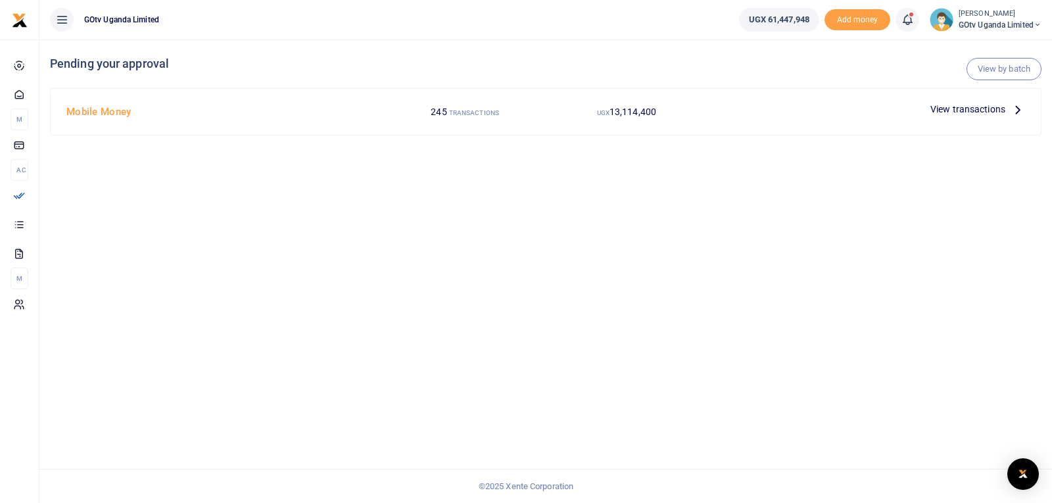
click at [953, 107] on span "View transactions" at bounding box center [967, 109] width 75 height 14
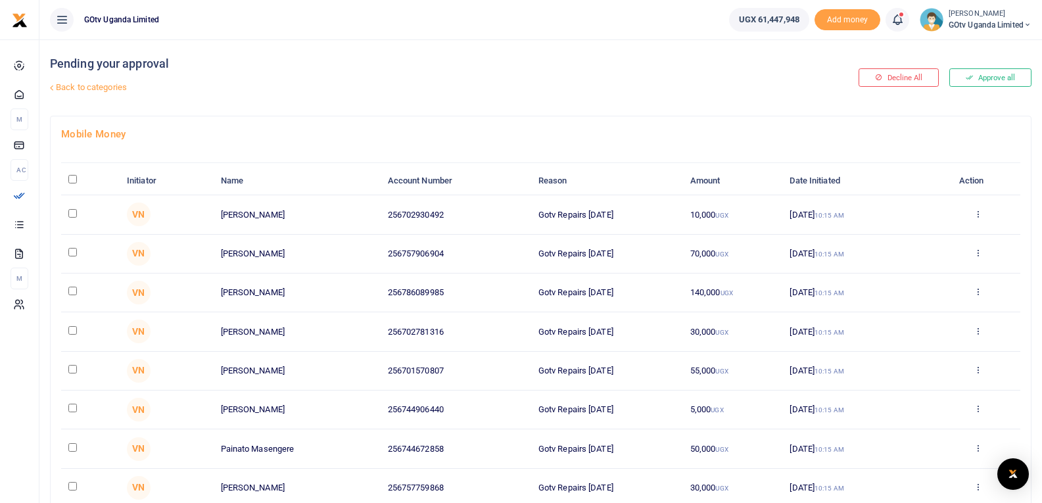
click at [75, 86] on link "Back to categories" at bounding box center [374, 87] width 654 height 22
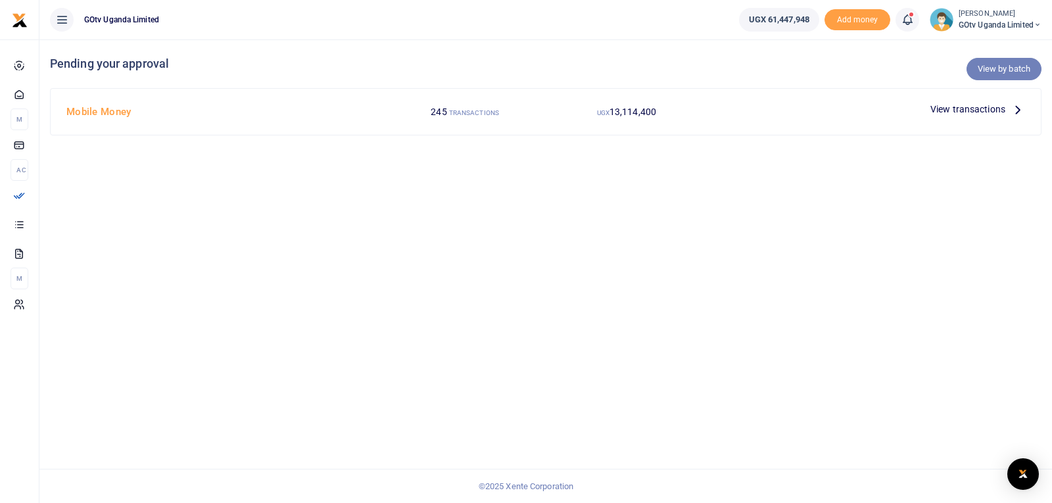
click at [1022, 74] on link "View by batch" at bounding box center [1003, 69] width 75 height 22
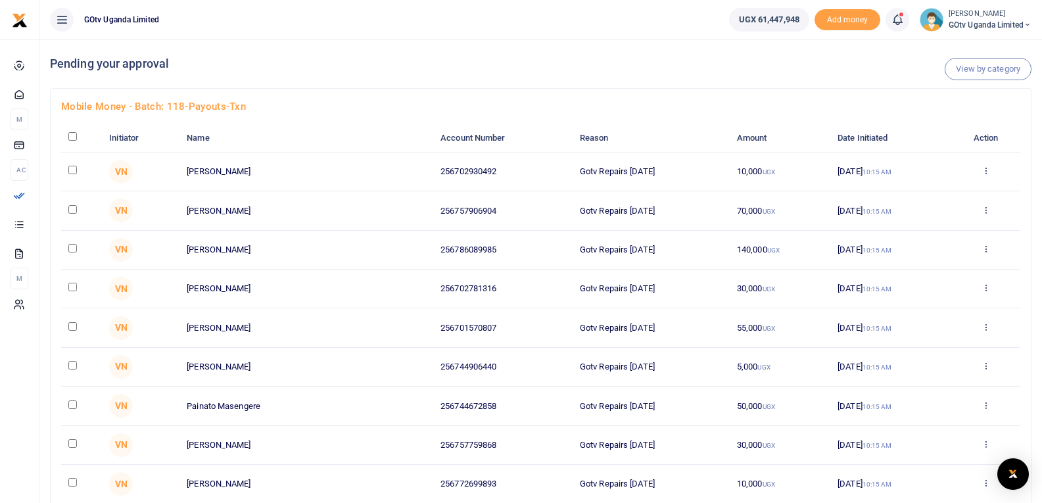
click at [72, 134] on input "checkbox" at bounding box center [72, 136] width 9 height 9
checkbox input "true"
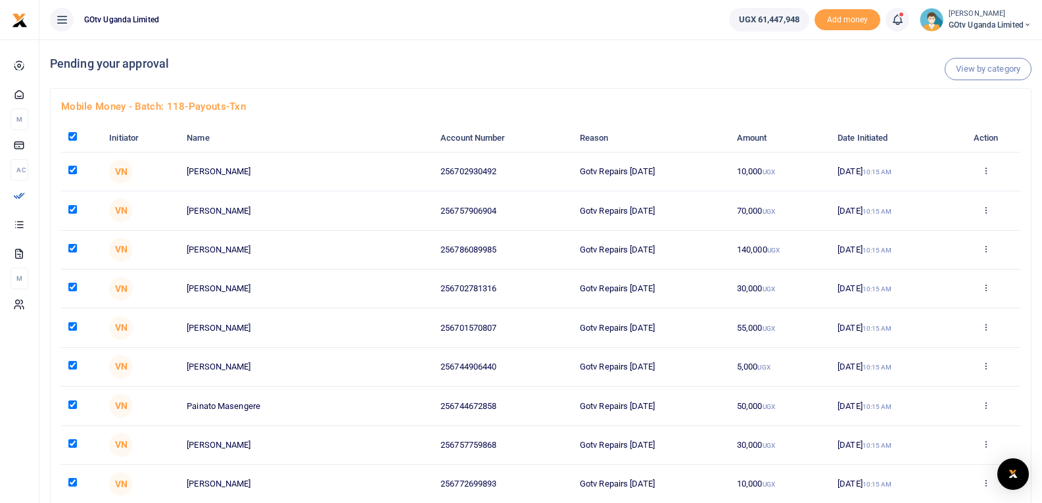
checkbox input "true"
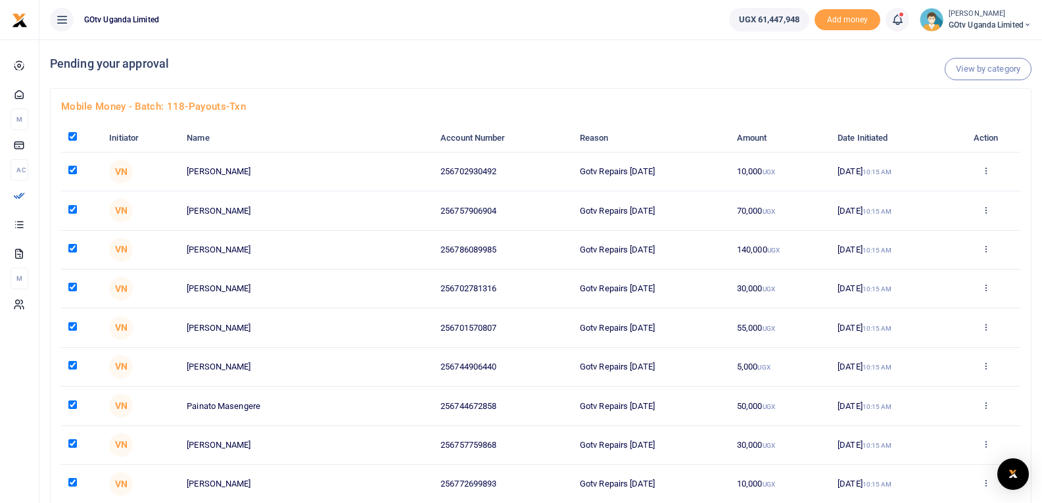
checkbox input "true"
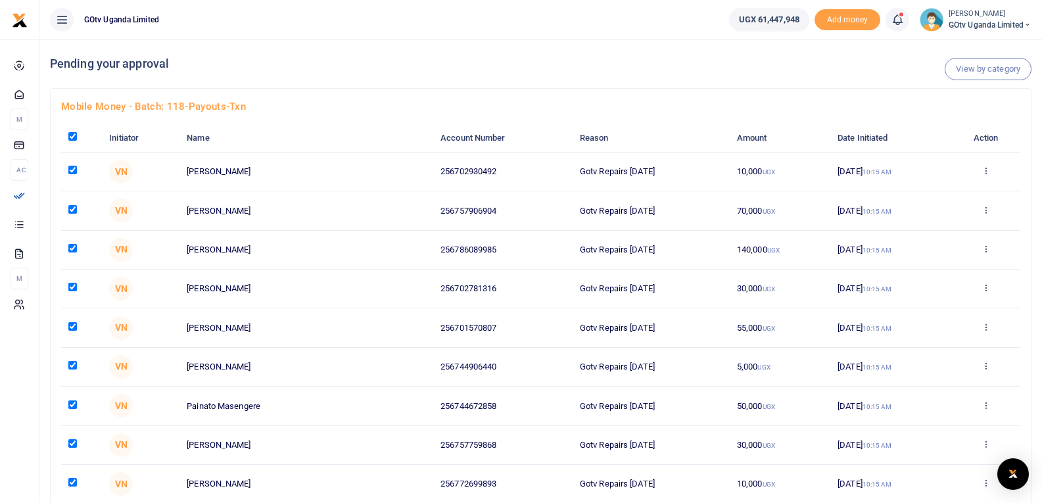
checkbox input "true"
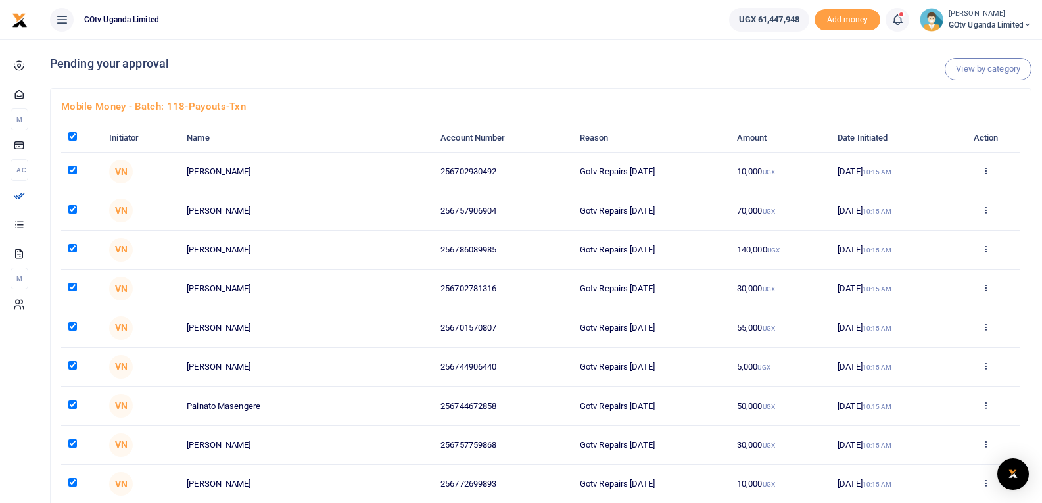
checkbox input "true"
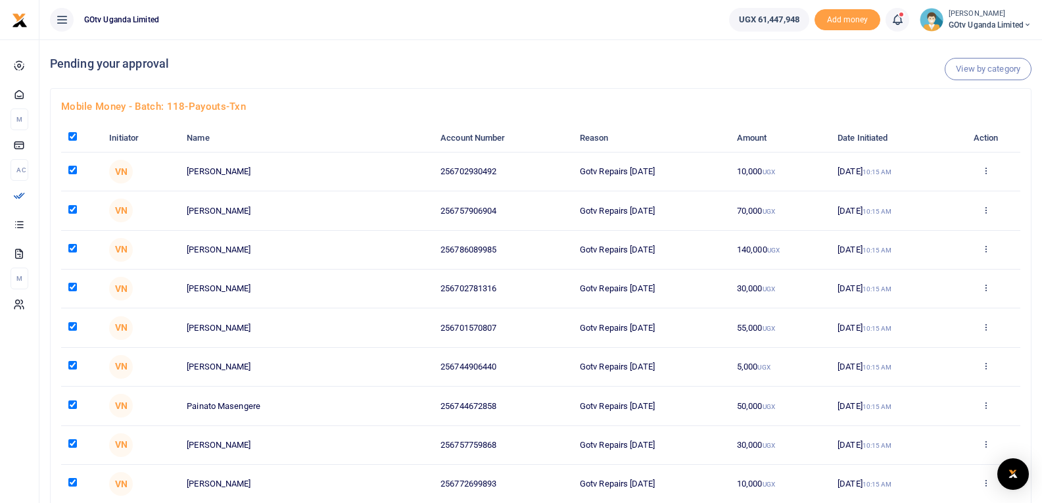
checkbox input "true"
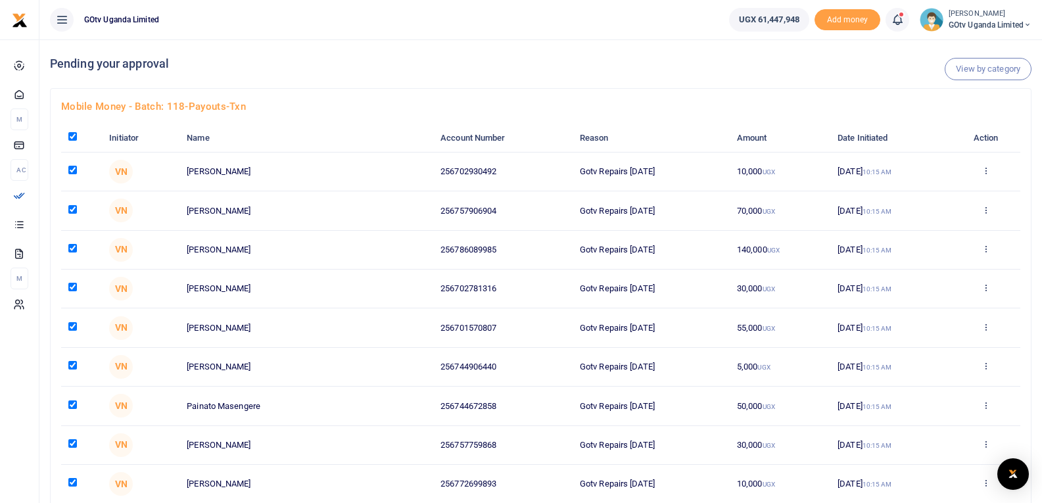
checkbox input "true"
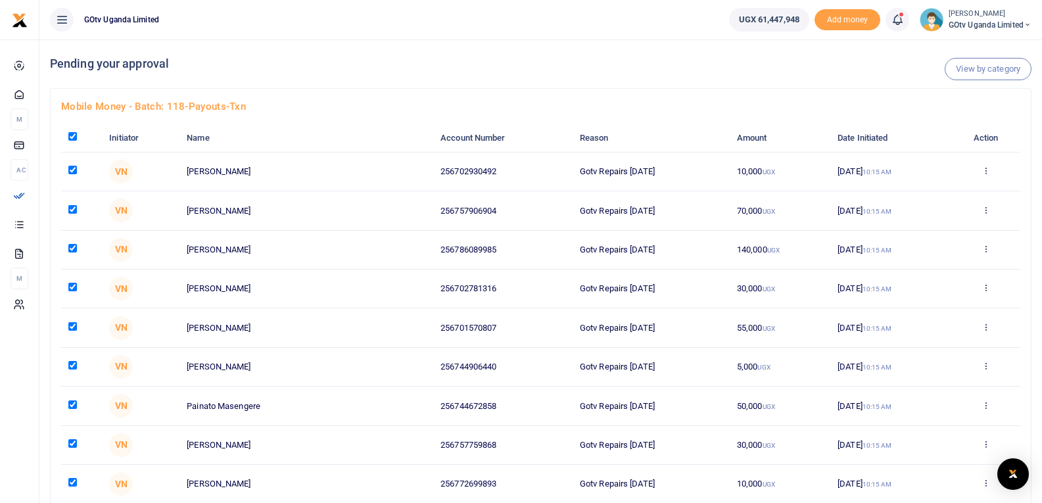
checkbox input "true"
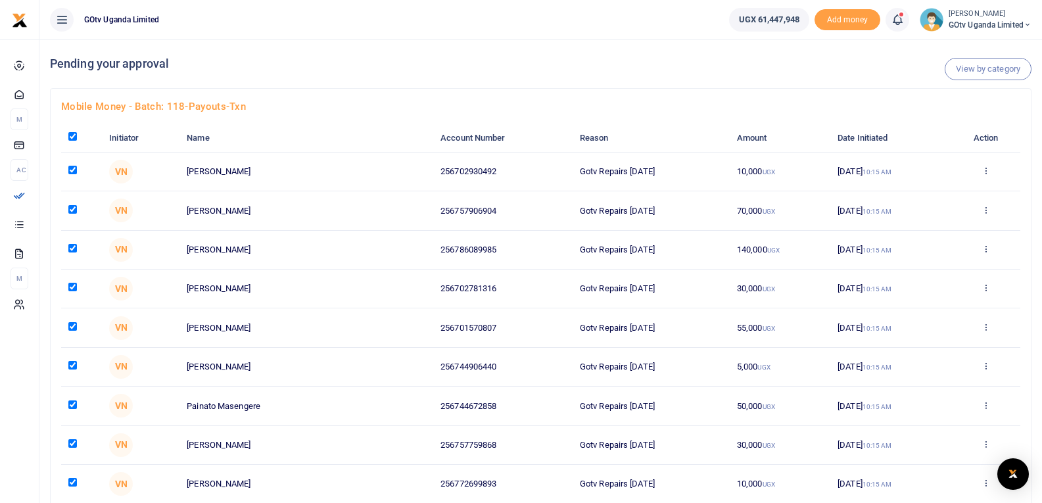
checkbox input "true"
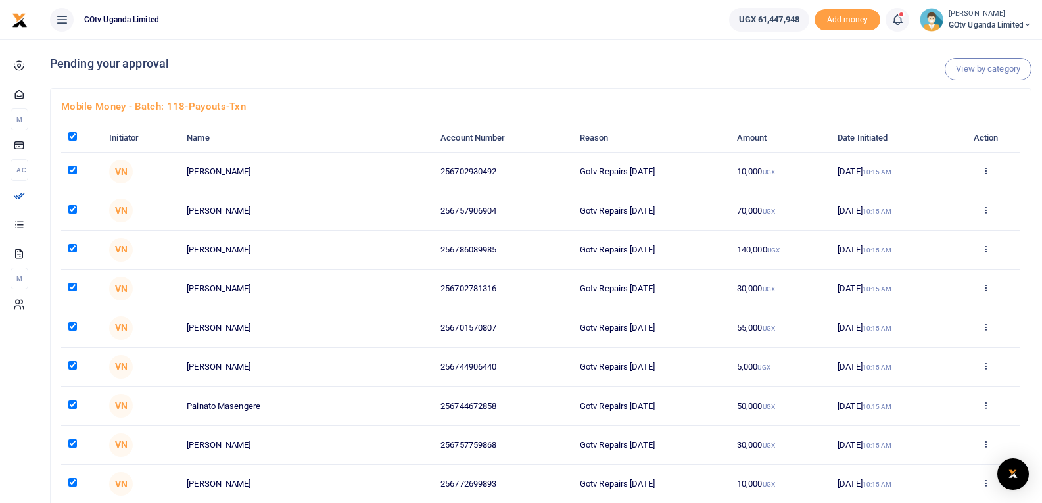
checkbox input "true"
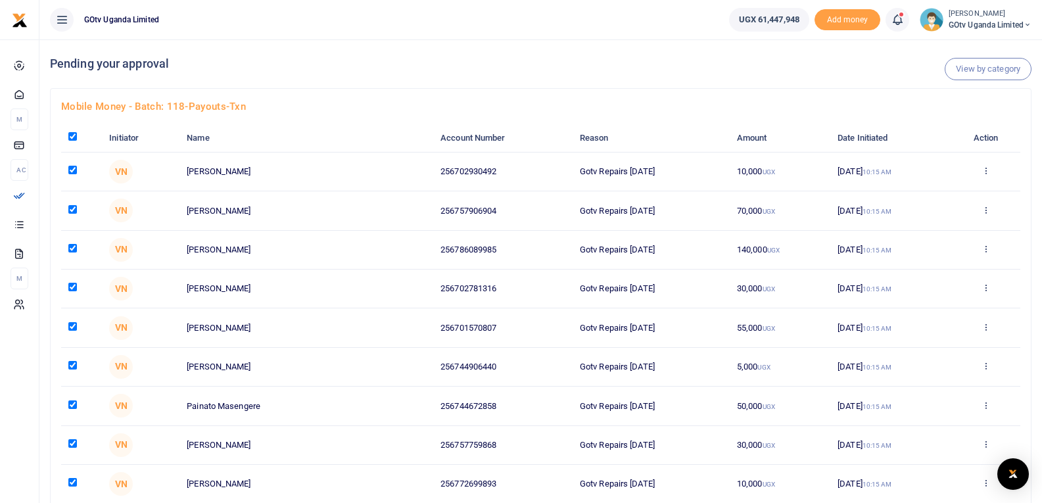
checkbox input "true"
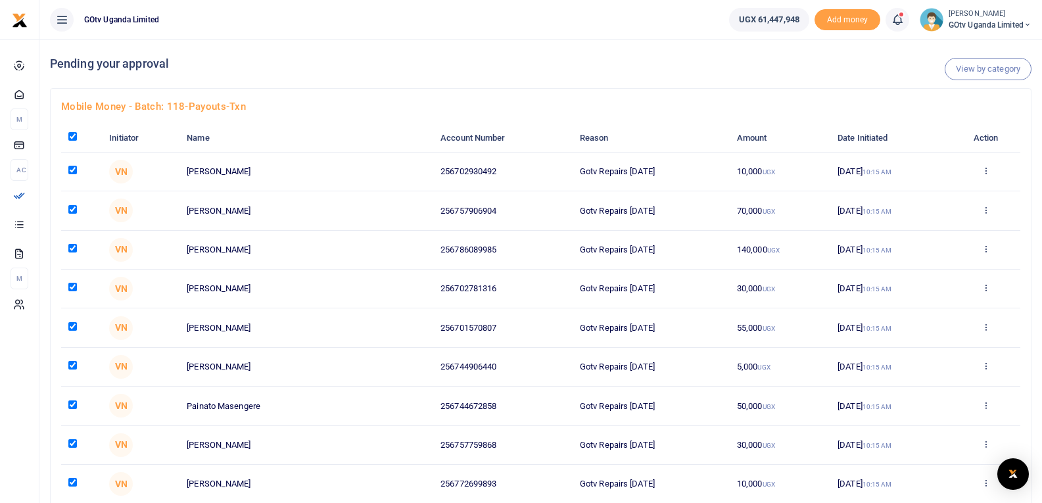
checkbox input "true"
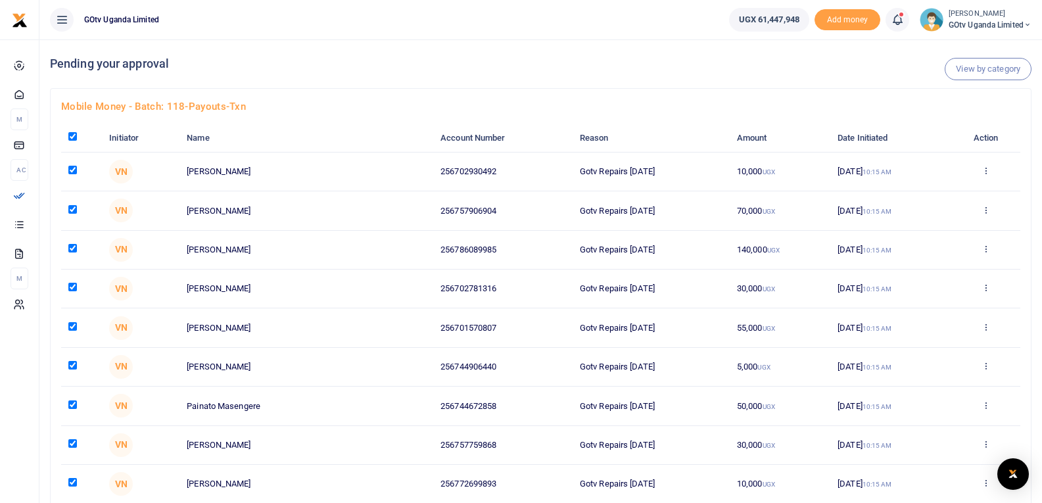
checkbox input "true"
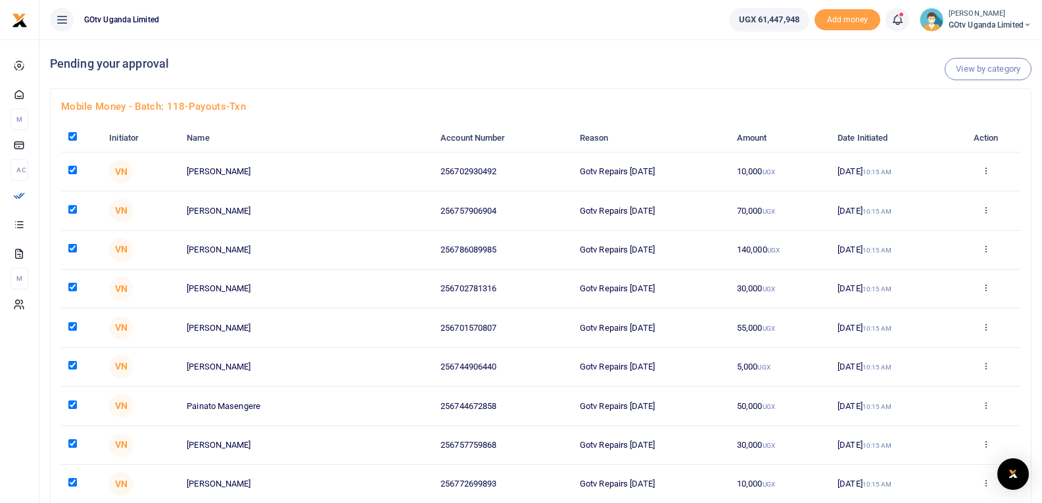
checkbox input "true"
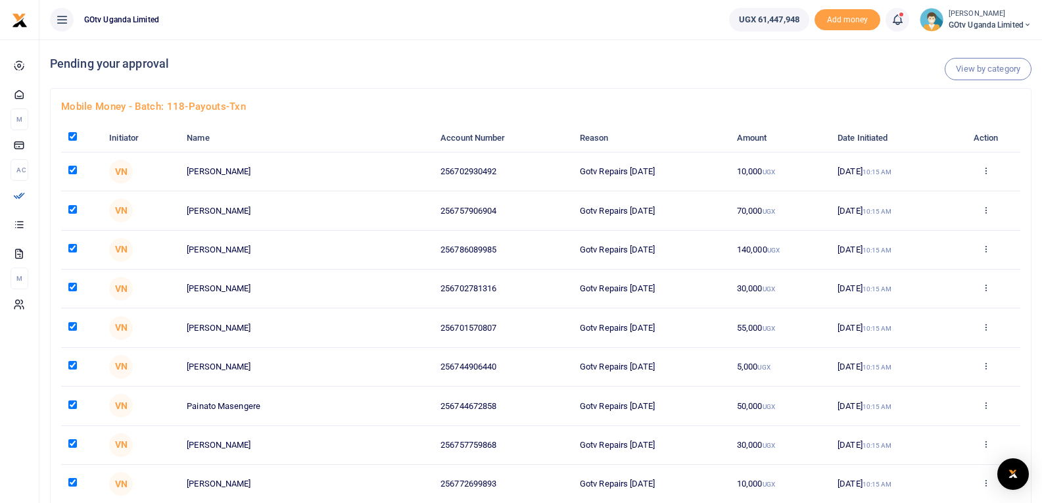
checkbox input "true"
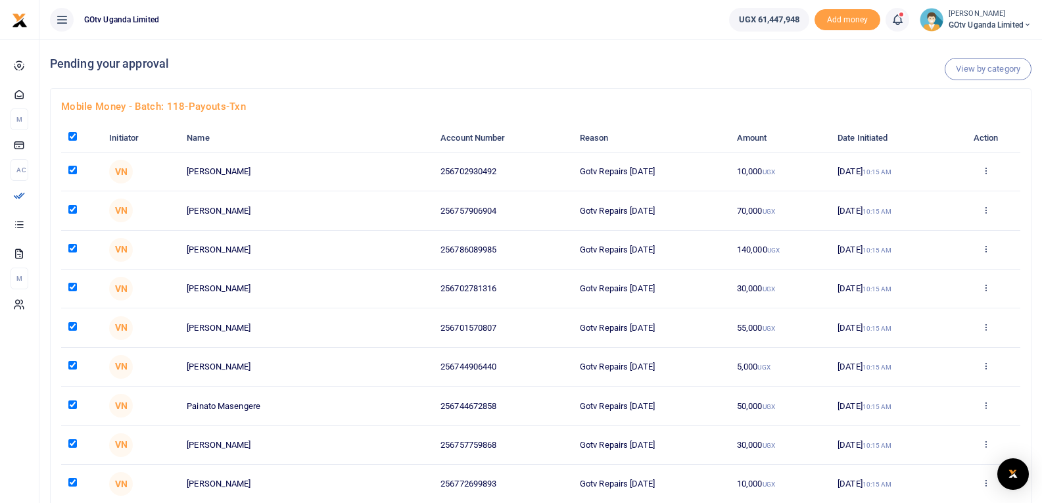
checkbox input "true"
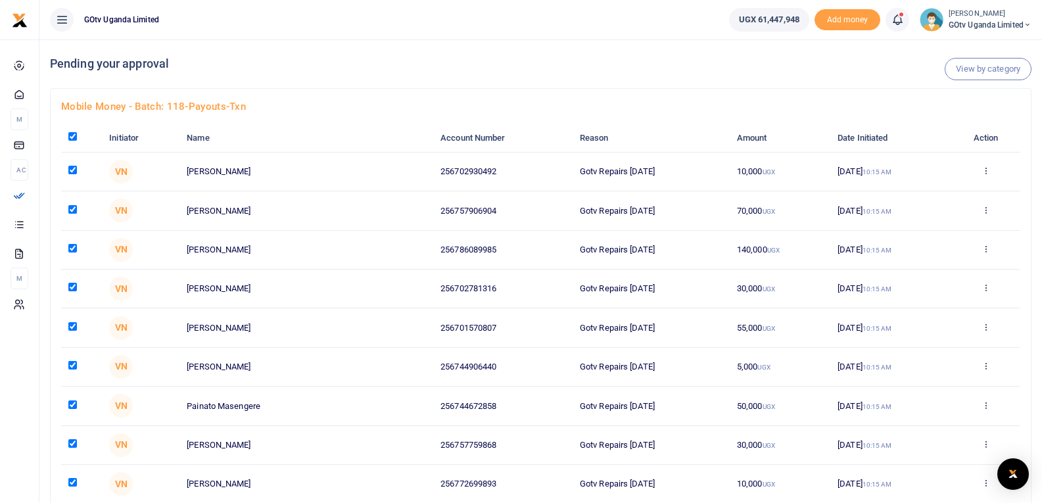
checkbox input "true"
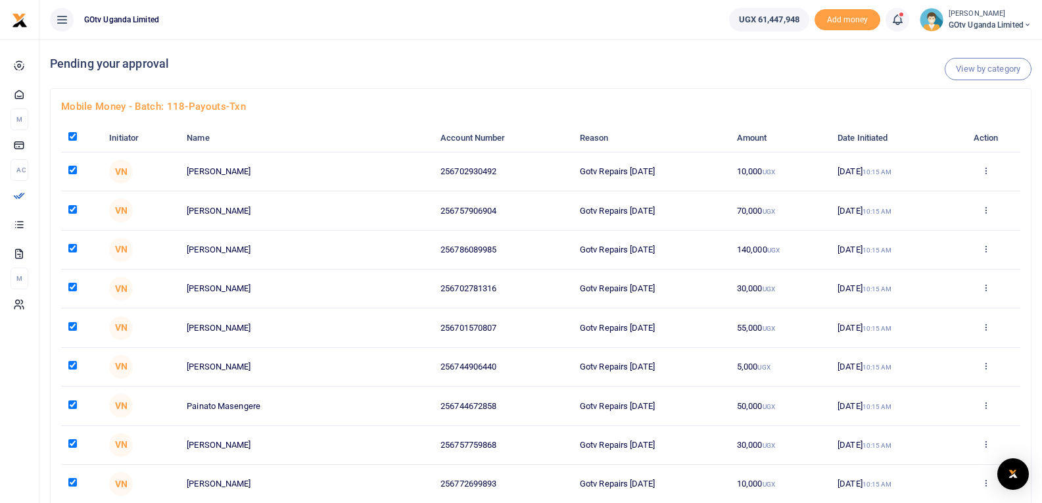
checkbox input "true"
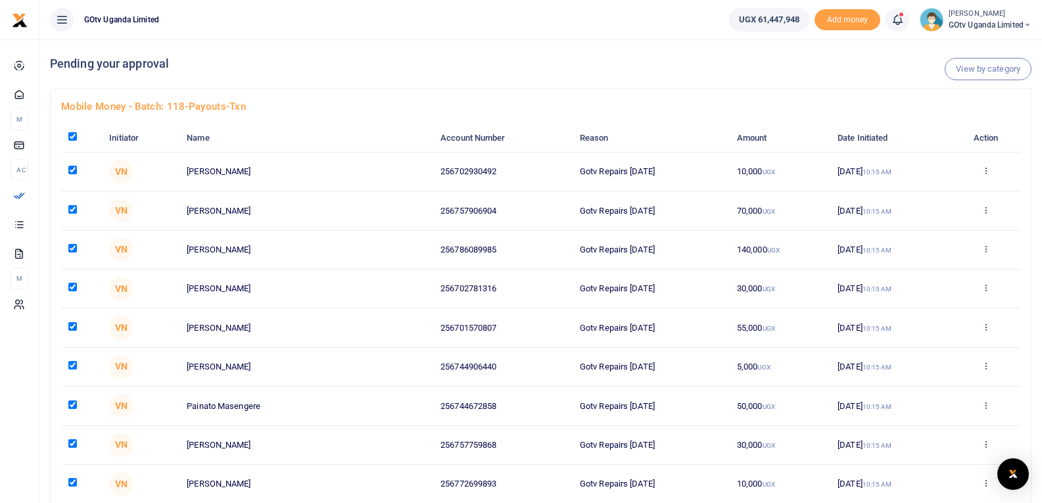
checkbox input "true"
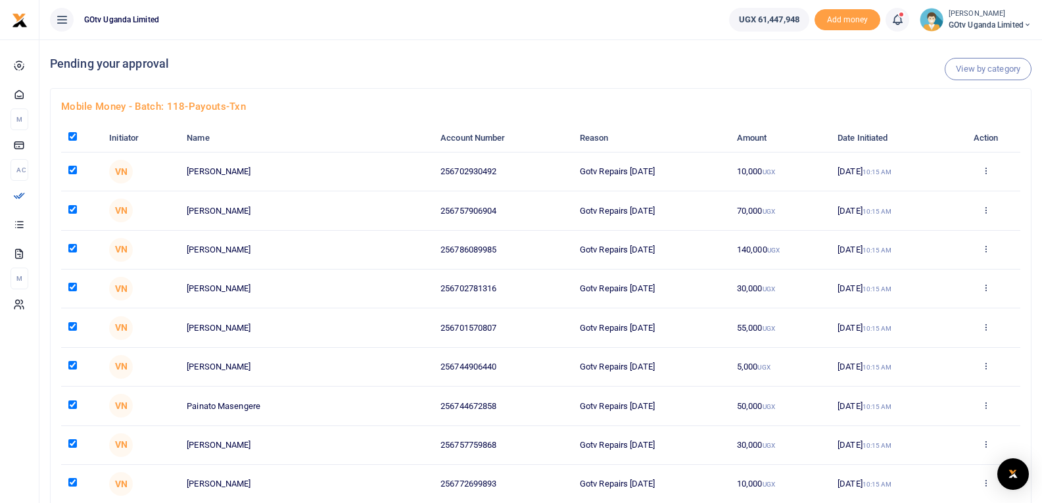
checkbox input "true"
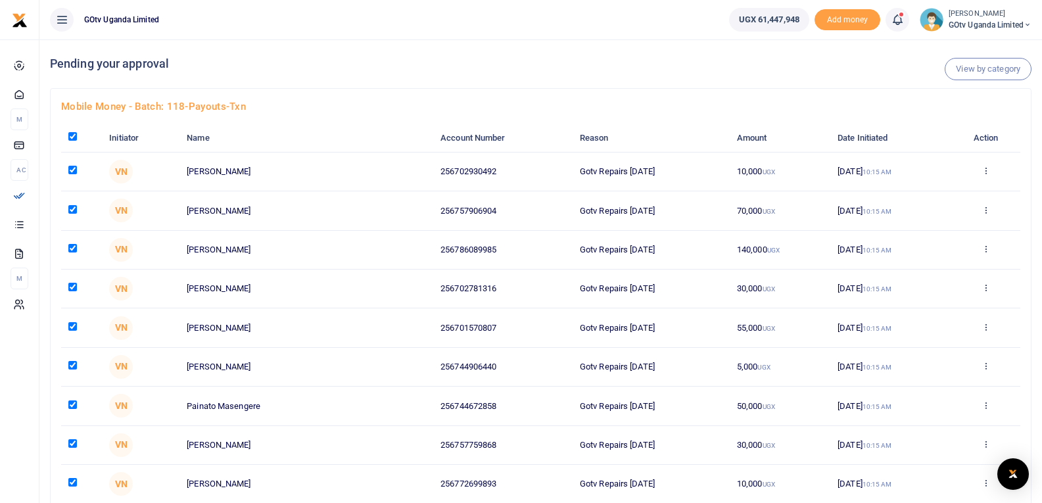
checkbox input "true"
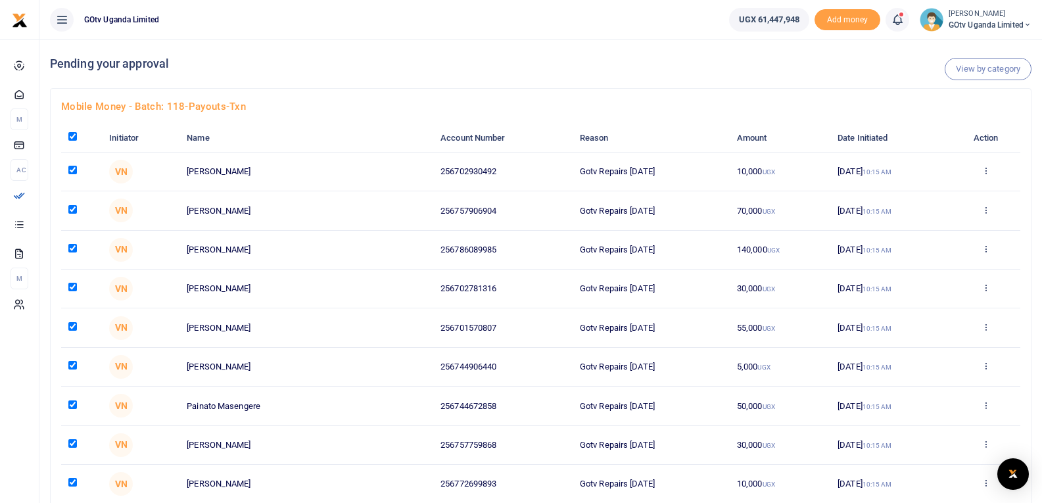
checkbox input "true"
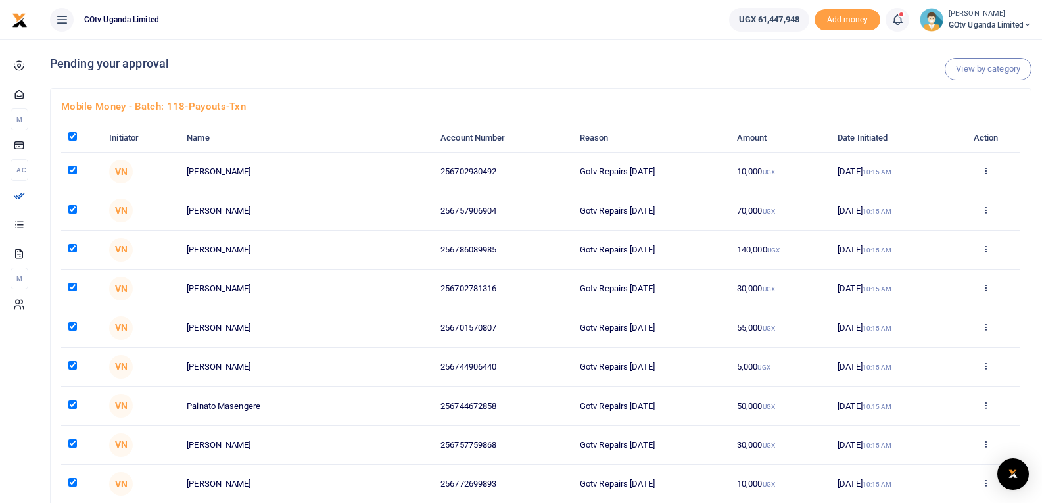
checkbox input "true"
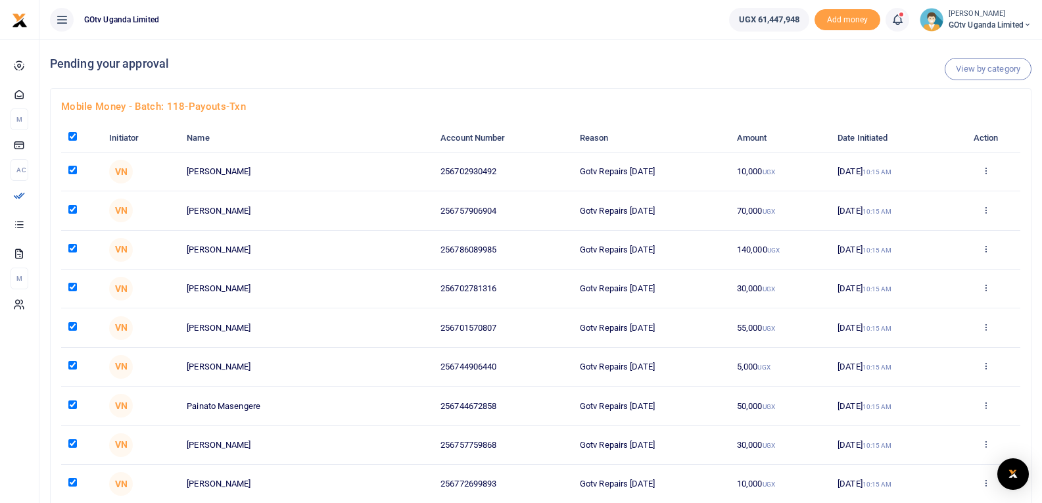
checkbox input "true"
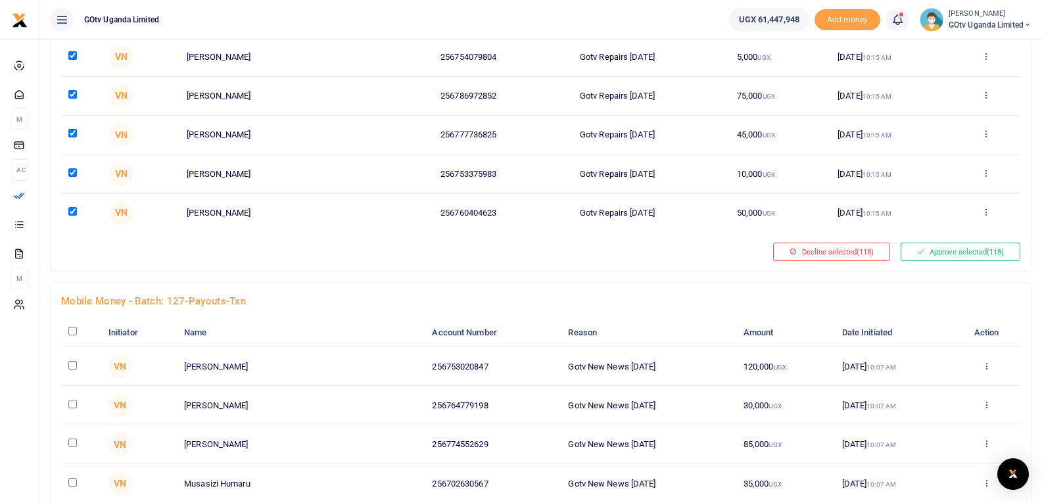
scroll to position [4537, 0]
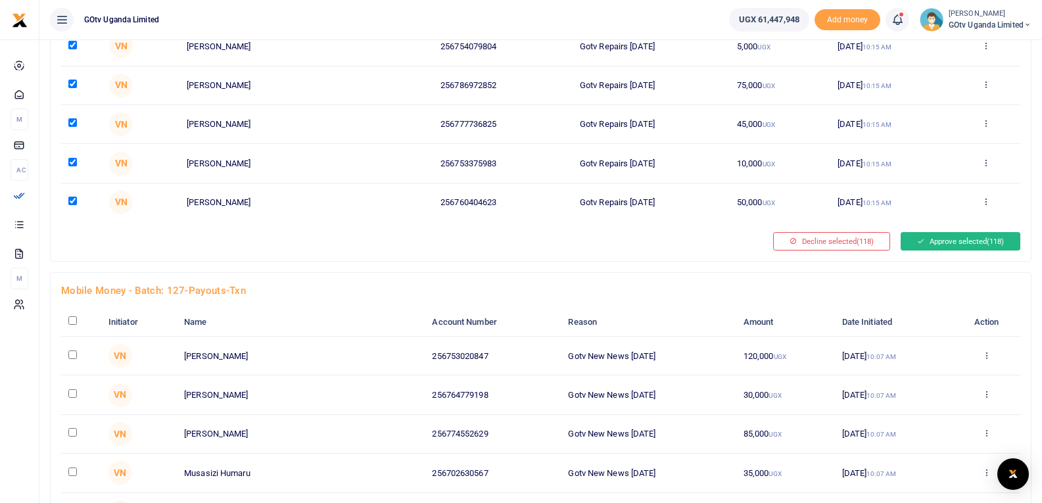
click at [945, 241] on button "Approve selected (118)" at bounding box center [961, 241] width 120 height 18
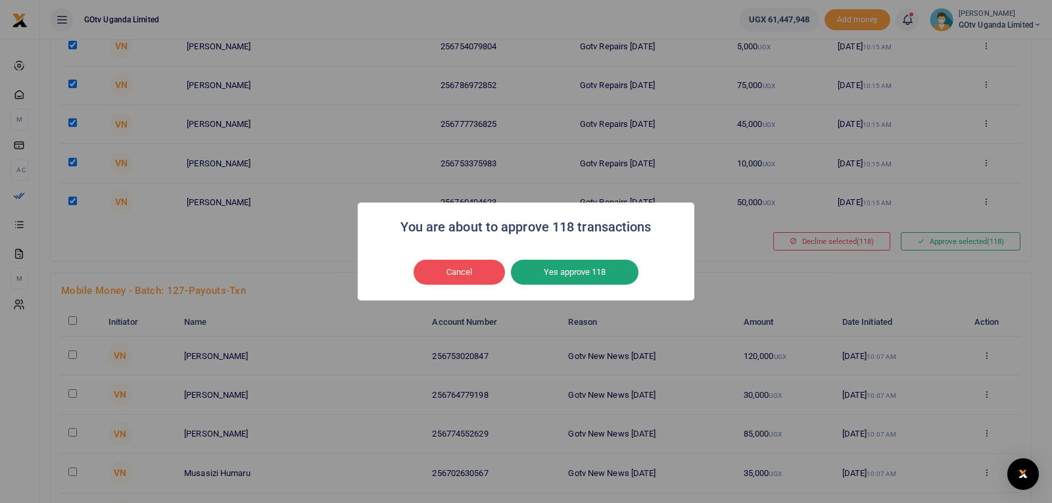
click at [604, 271] on button "Yes approve 118" at bounding box center [575, 272] width 128 height 25
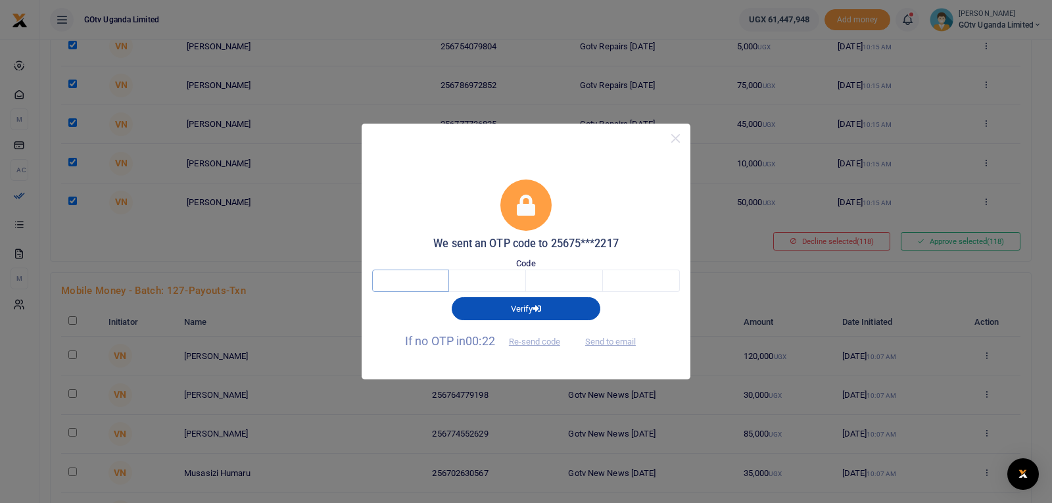
click at [417, 285] on input "text" at bounding box center [410, 281] width 77 height 22
type input "2"
type input "4"
type input "8"
type input "1"
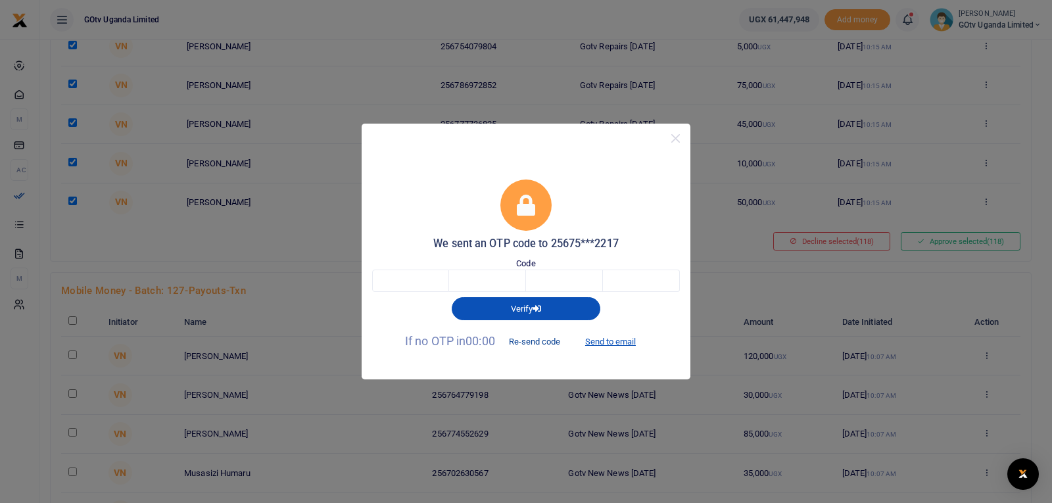
click at [540, 340] on button "Re-send code" at bounding box center [535, 342] width 74 height 22
click at [619, 341] on button "Send to email" at bounding box center [610, 342] width 73 height 22
click at [423, 275] on input "text" at bounding box center [410, 281] width 77 height 22
type input "6"
type input "7"
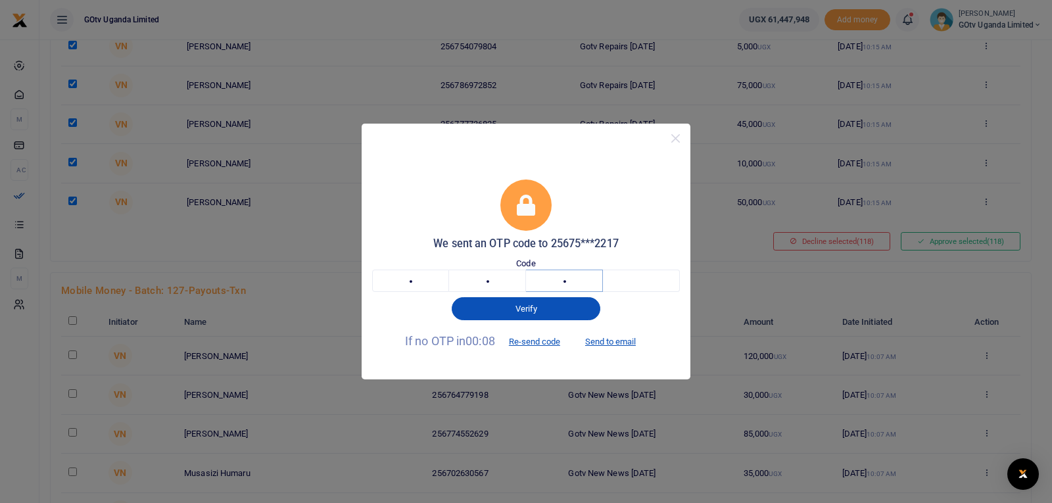
type input "7"
type input "3"
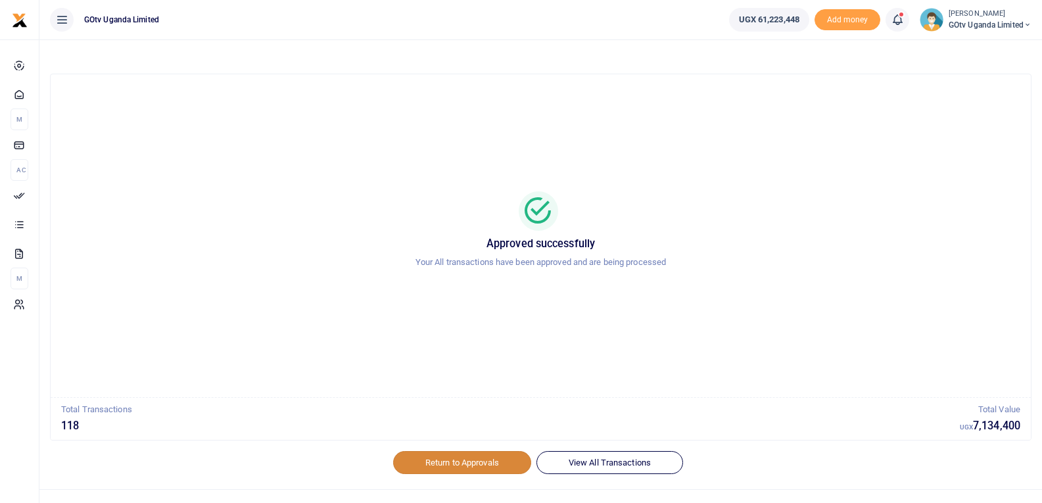
click at [469, 465] on link "Return to Approvals" at bounding box center [462, 462] width 138 height 22
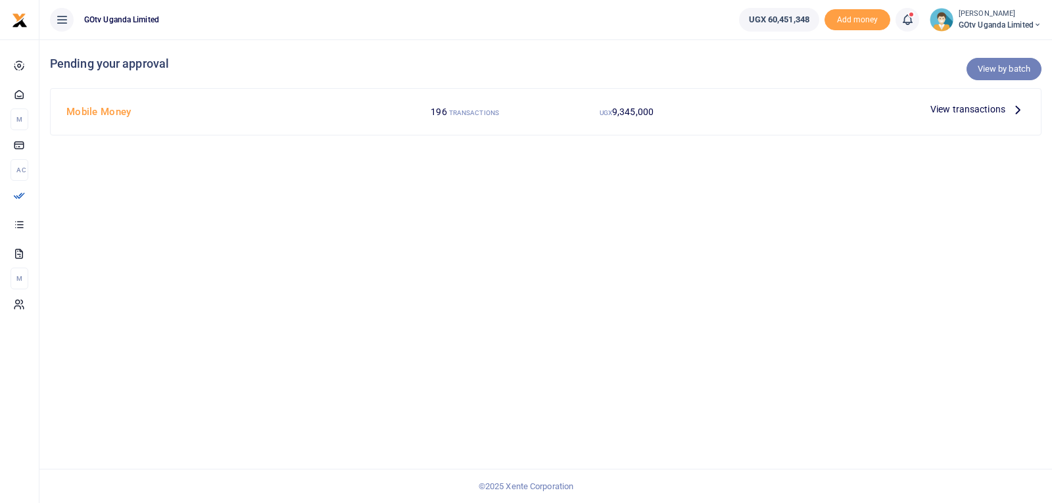
click at [1005, 70] on link "View by batch" at bounding box center [1003, 69] width 75 height 22
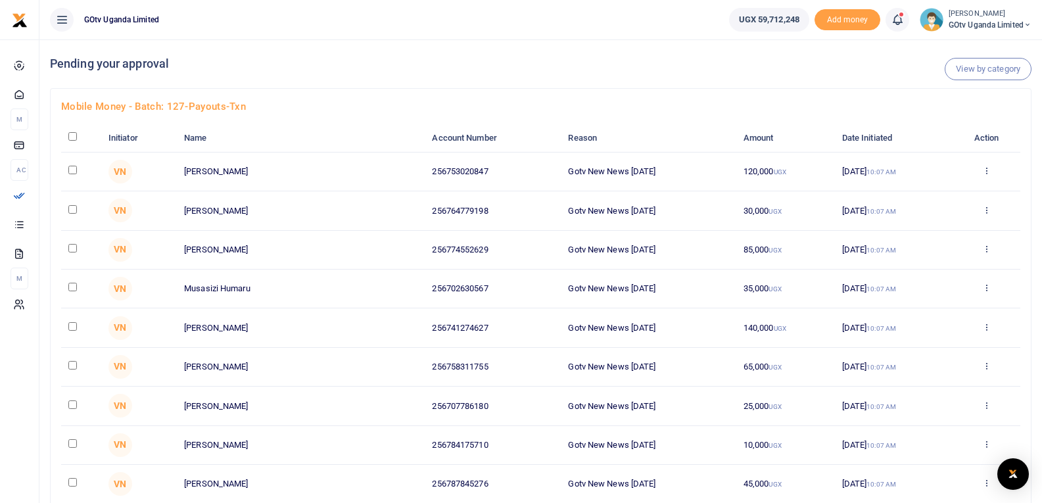
click at [74, 141] on input "checkbox" at bounding box center [72, 136] width 9 height 9
checkbox input "true"
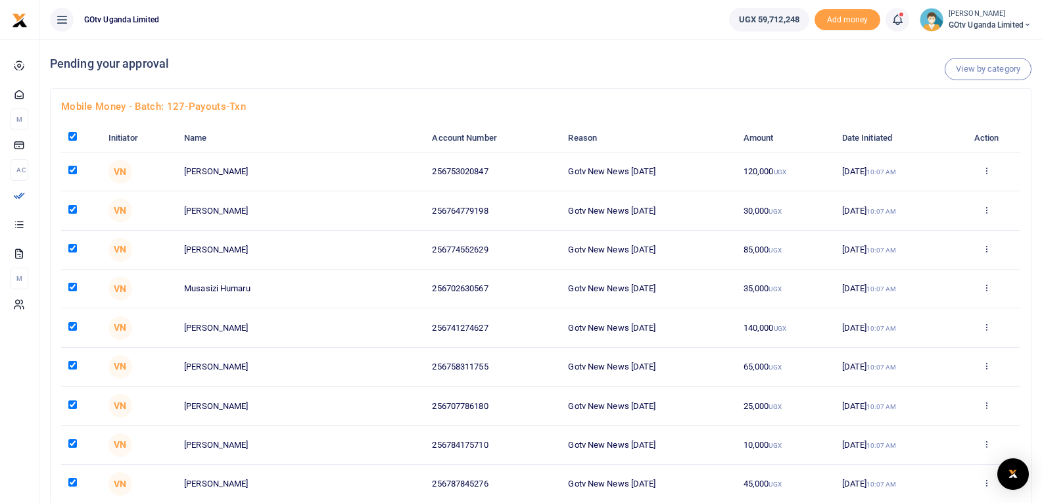
checkbox input "true"
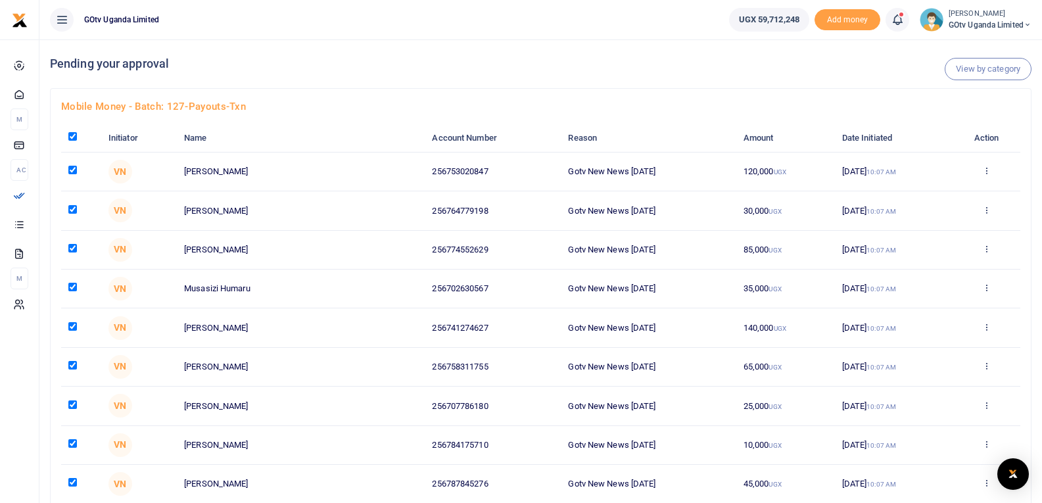
checkbox input "true"
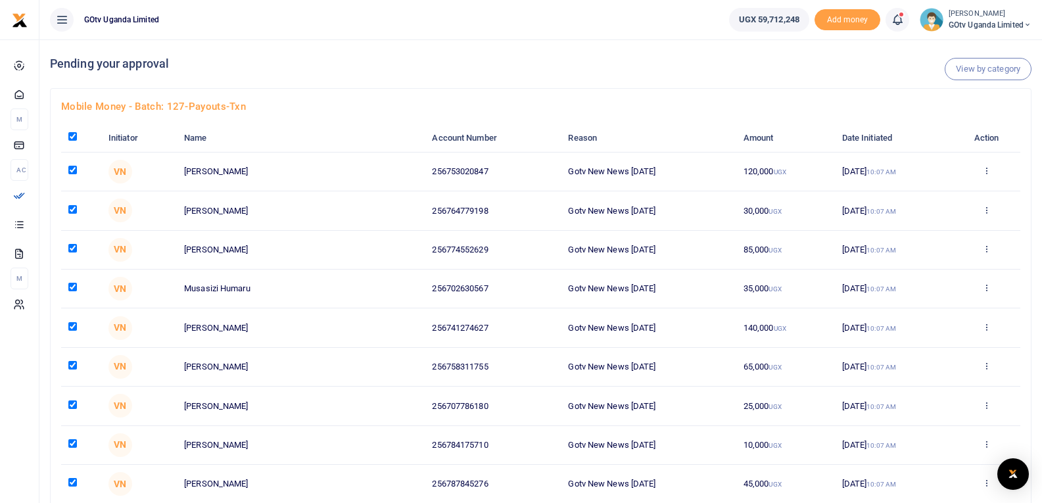
checkbox input "true"
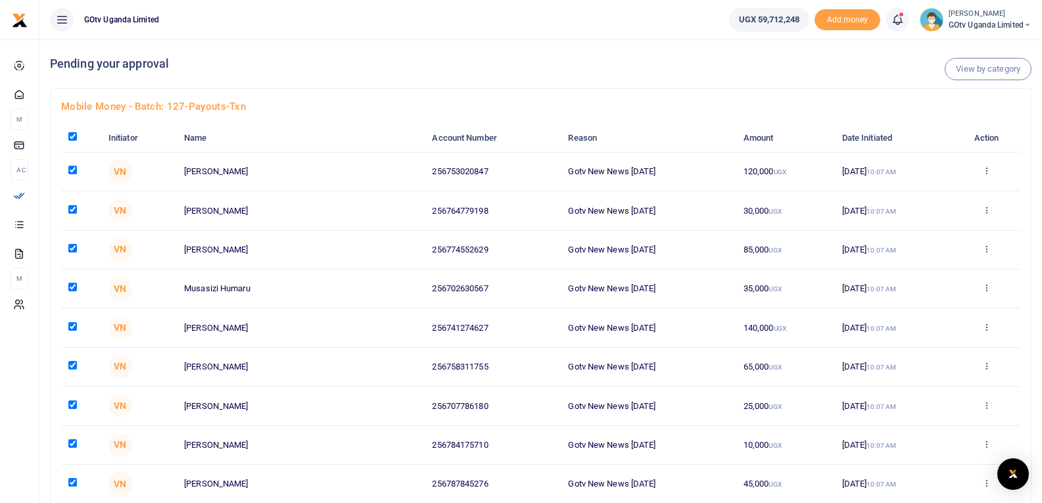
checkbox input "true"
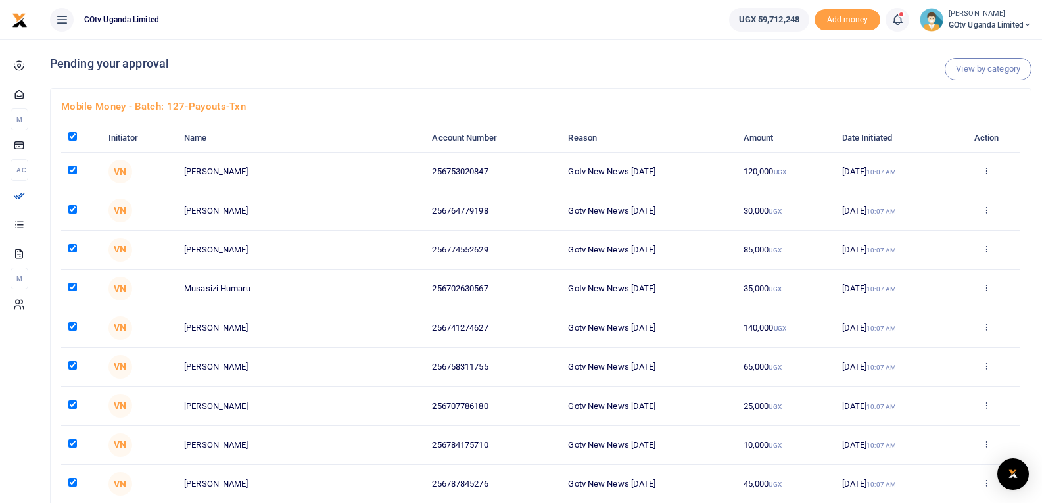
checkbox input "true"
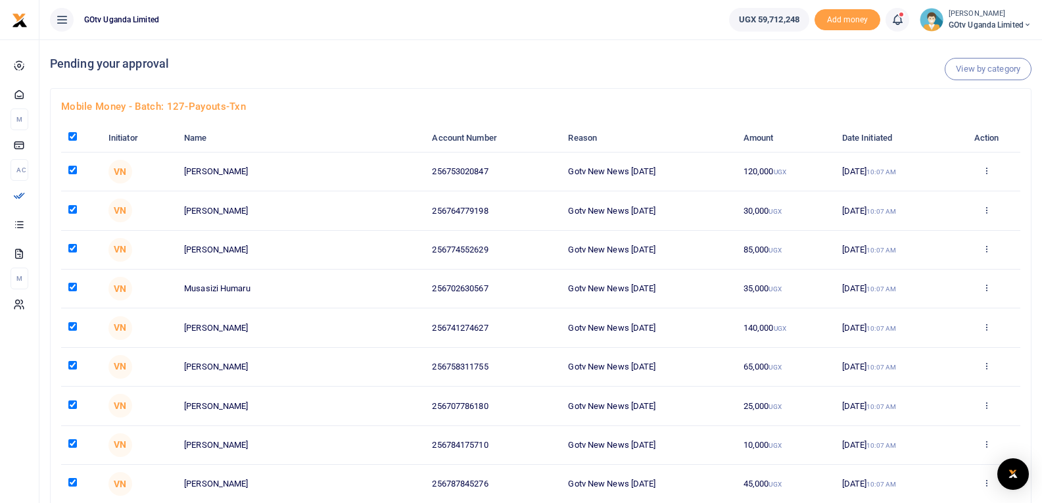
checkbox input "true"
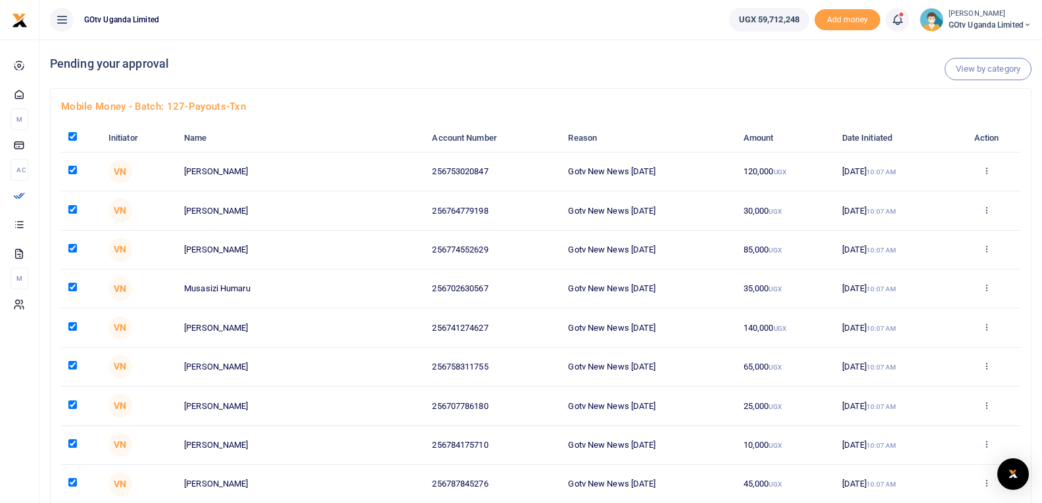
checkbox input "true"
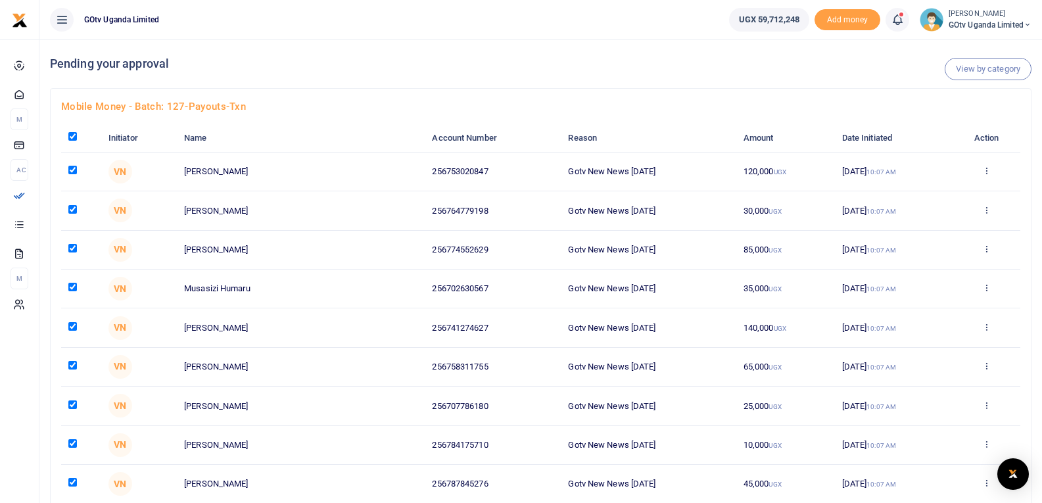
checkbox input "true"
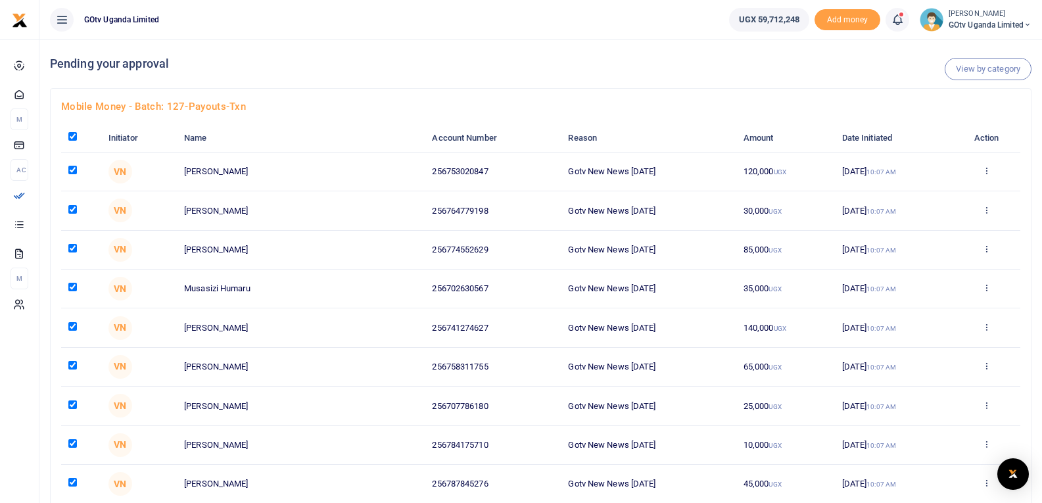
checkbox input "true"
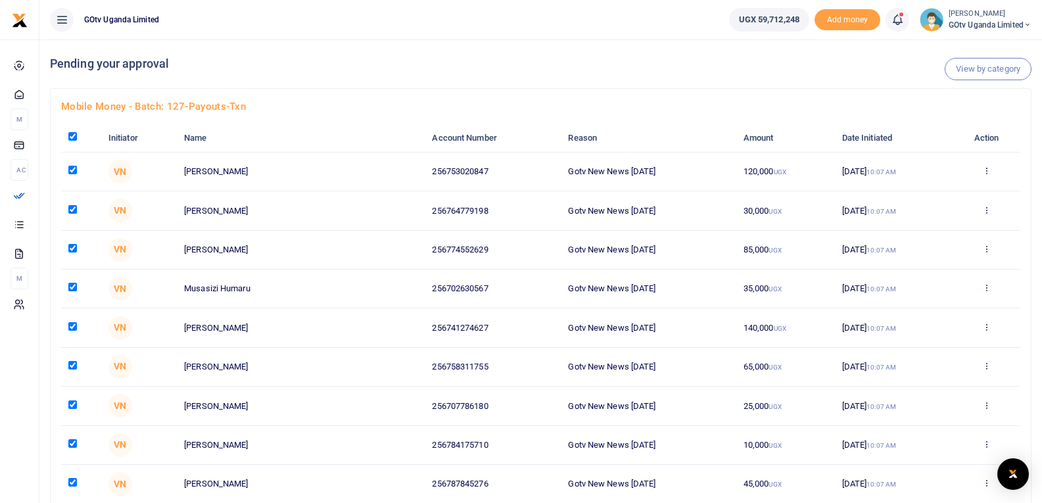
checkbox input "true"
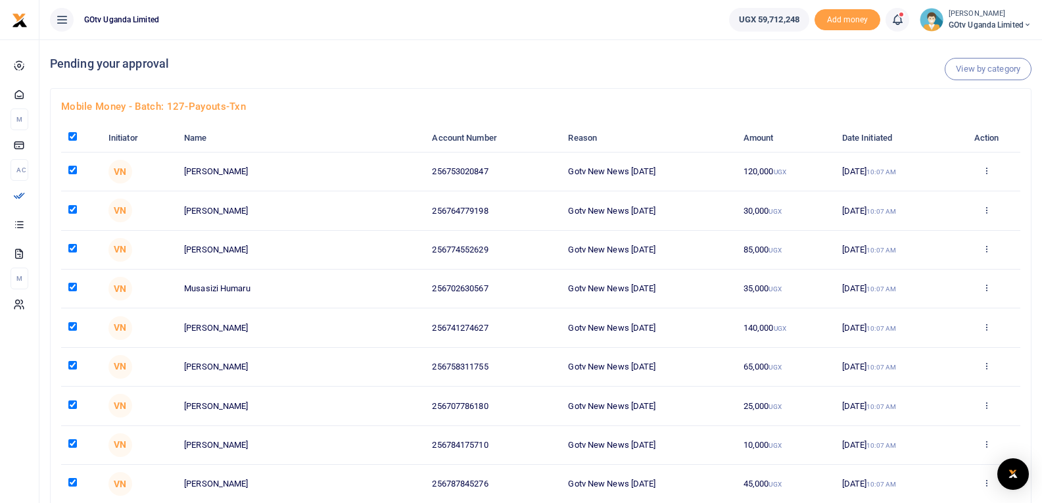
checkbox input "true"
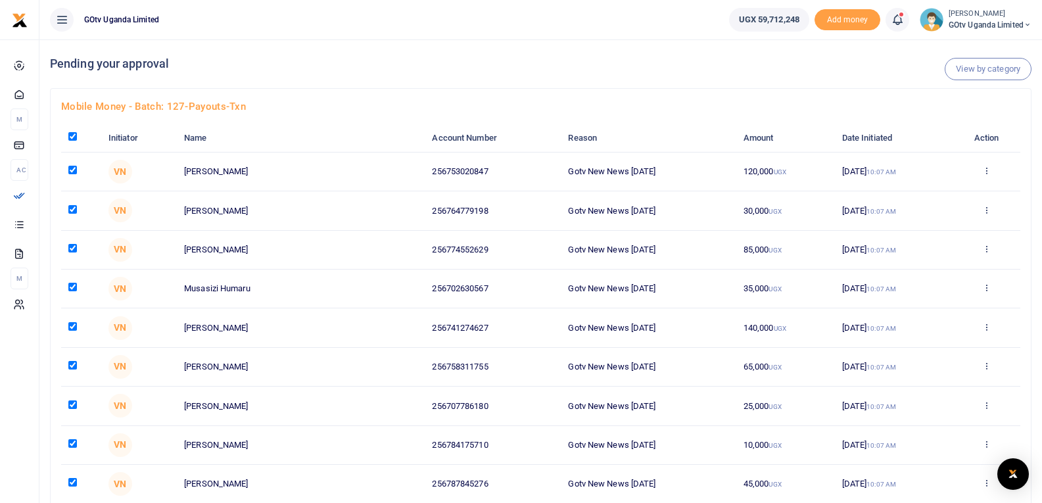
checkbox input "true"
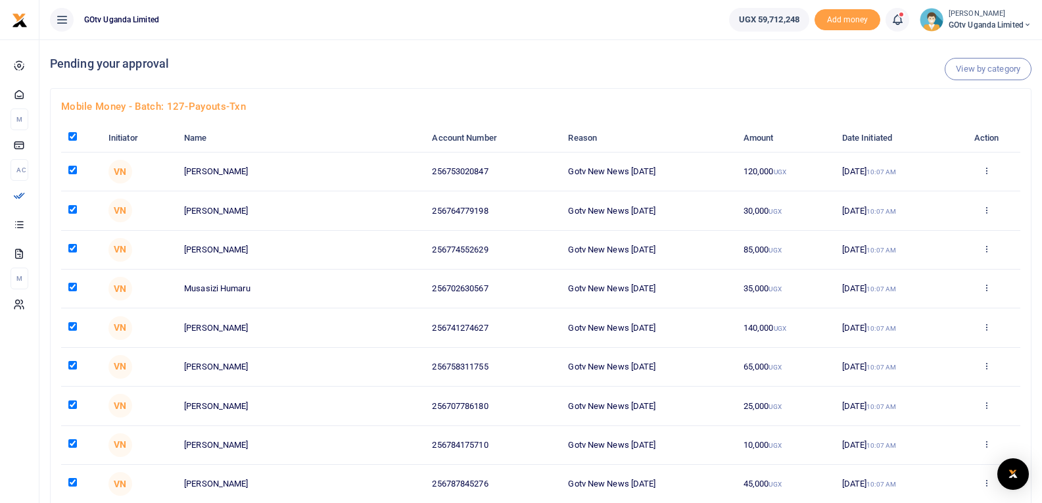
checkbox input "true"
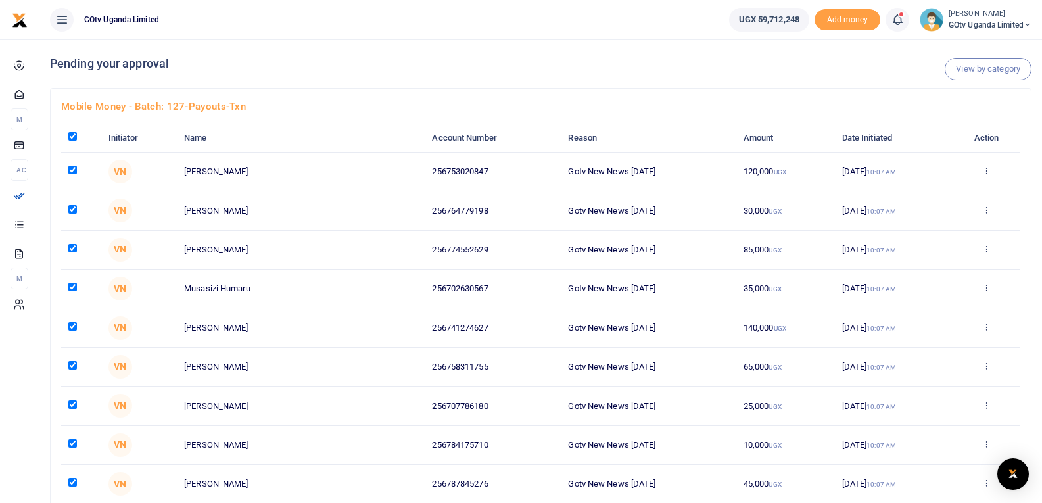
checkbox input "true"
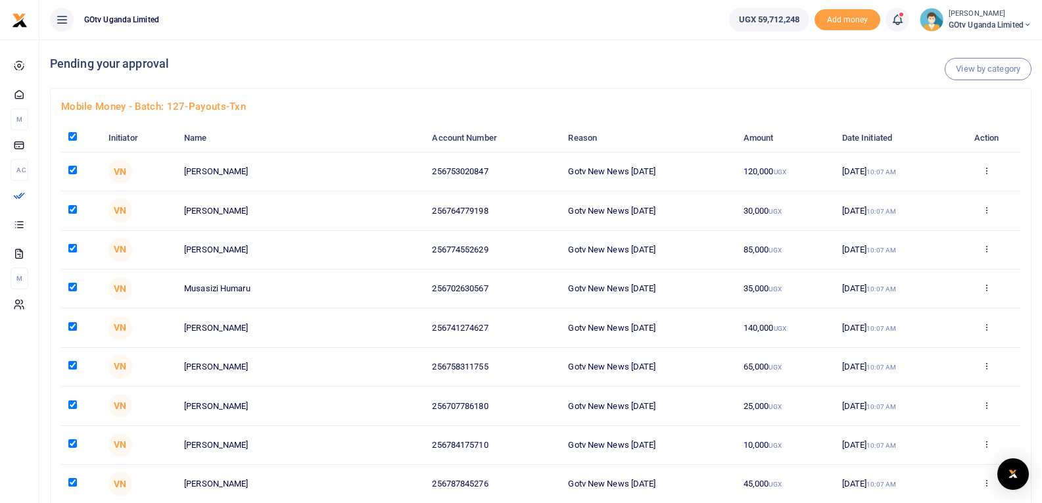
checkbox input "true"
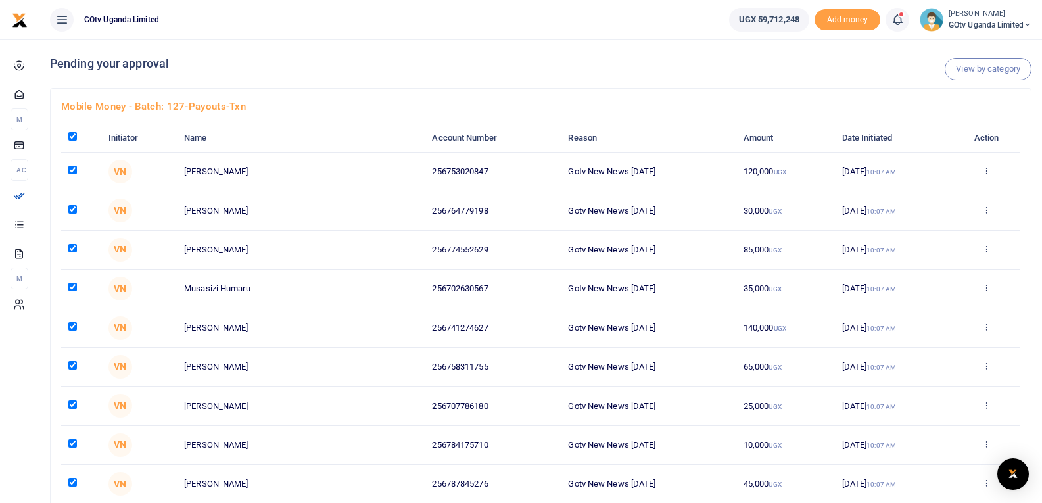
checkbox input "true"
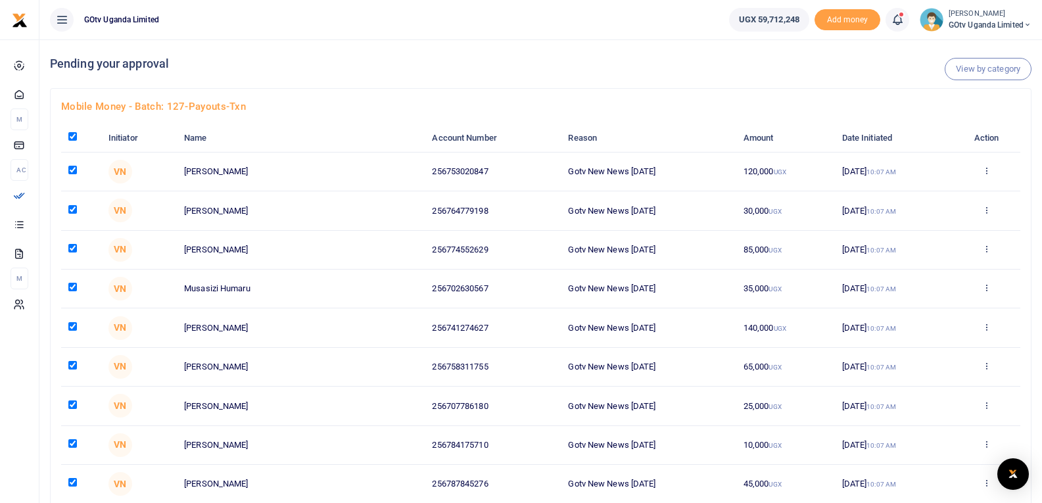
checkbox input "true"
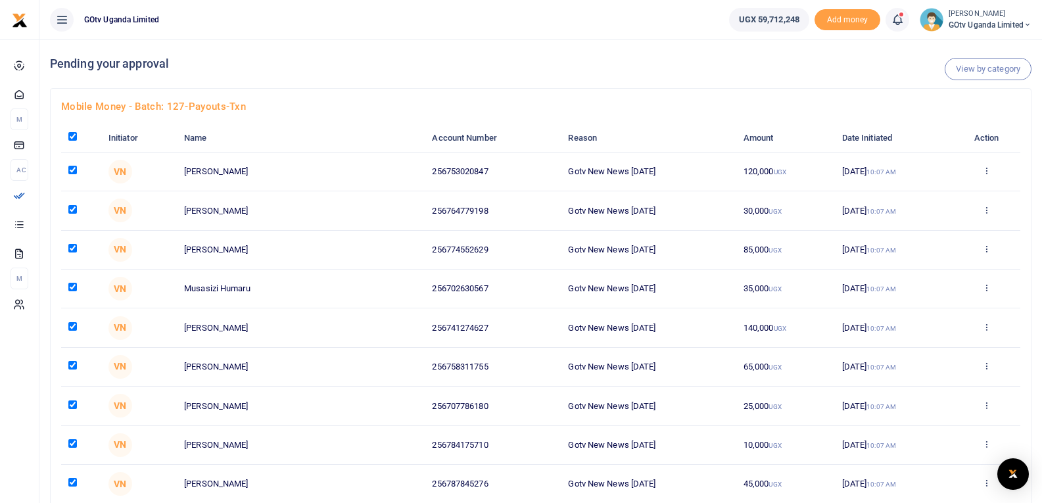
checkbox input "true"
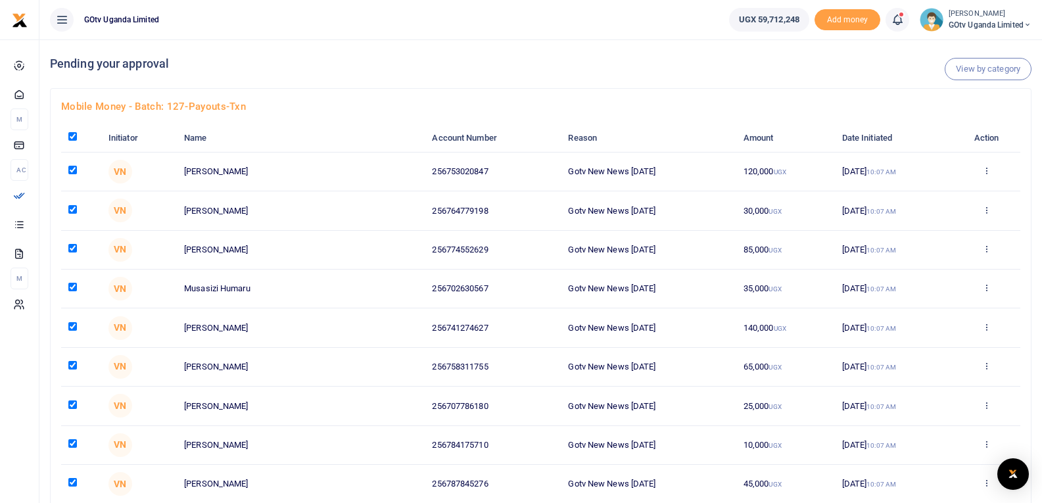
checkbox input "true"
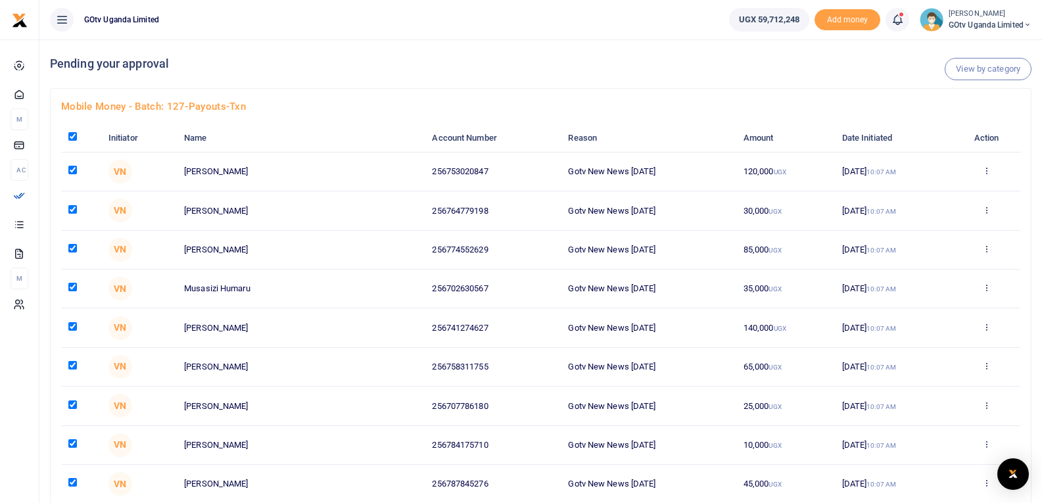
checkbox input "true"
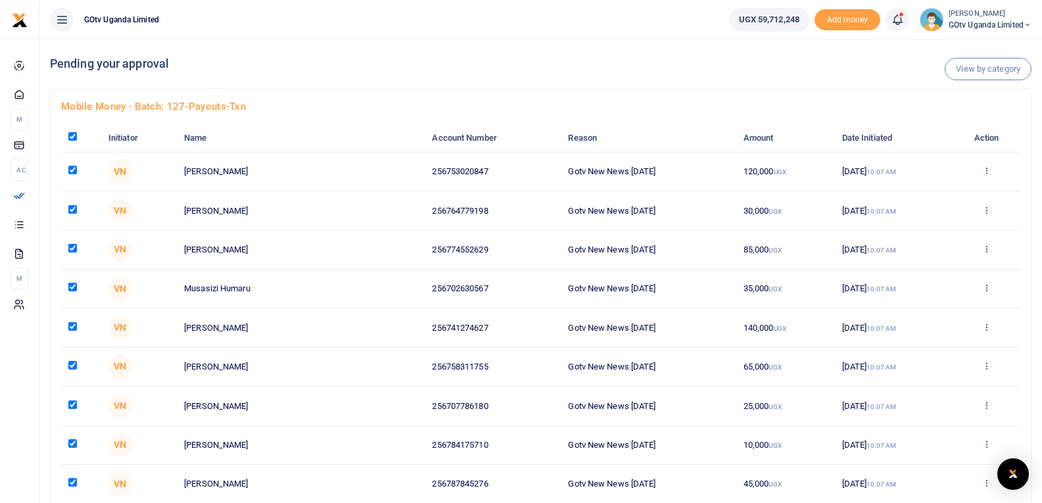
checkbox input "true"
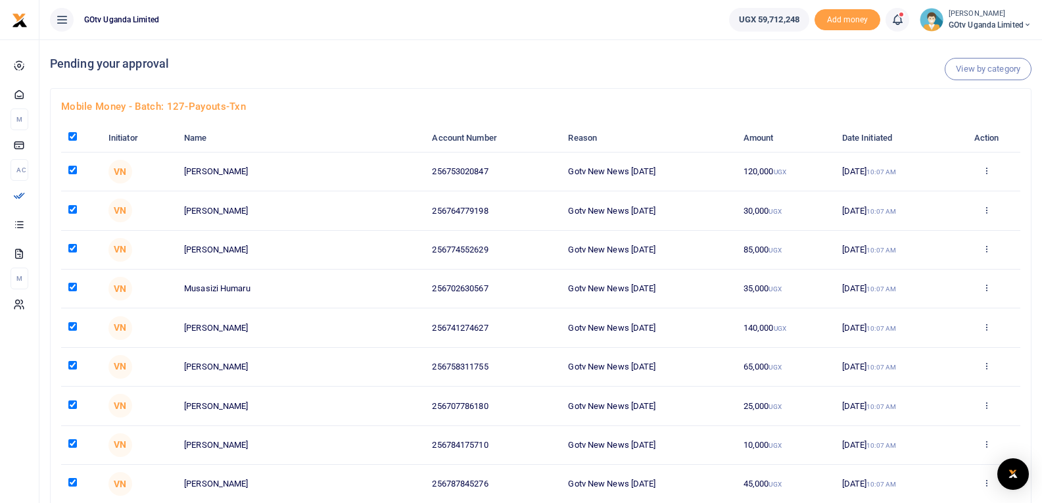
checkbox input "true"
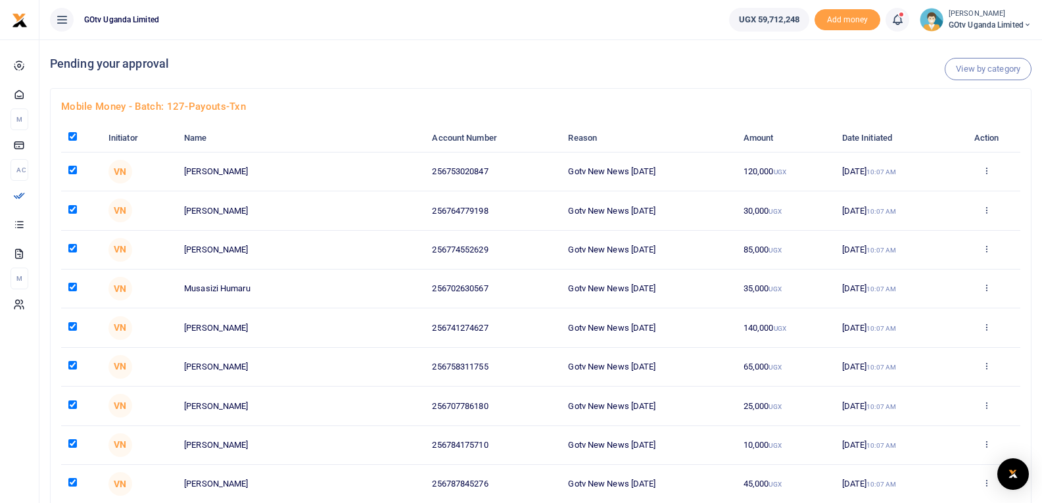
checkbox input "true"
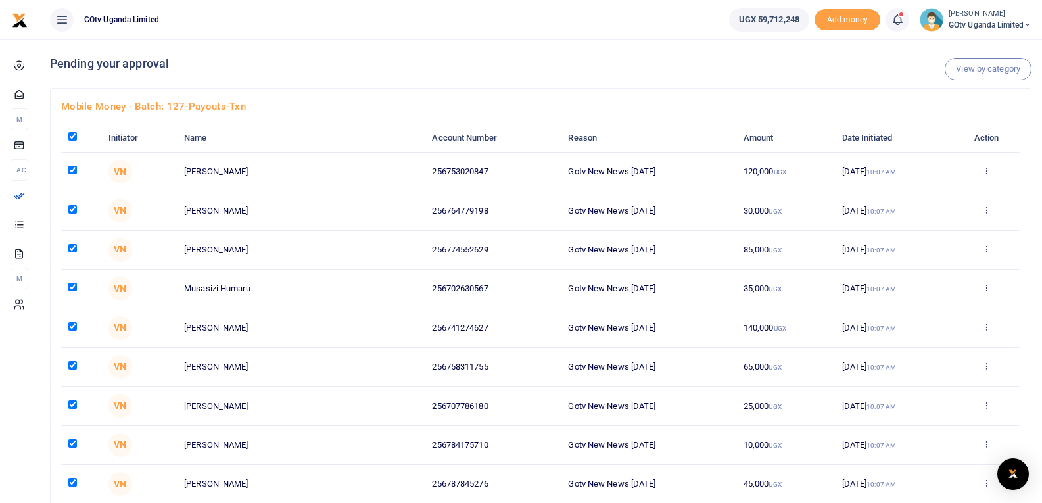
checkbox input "true"
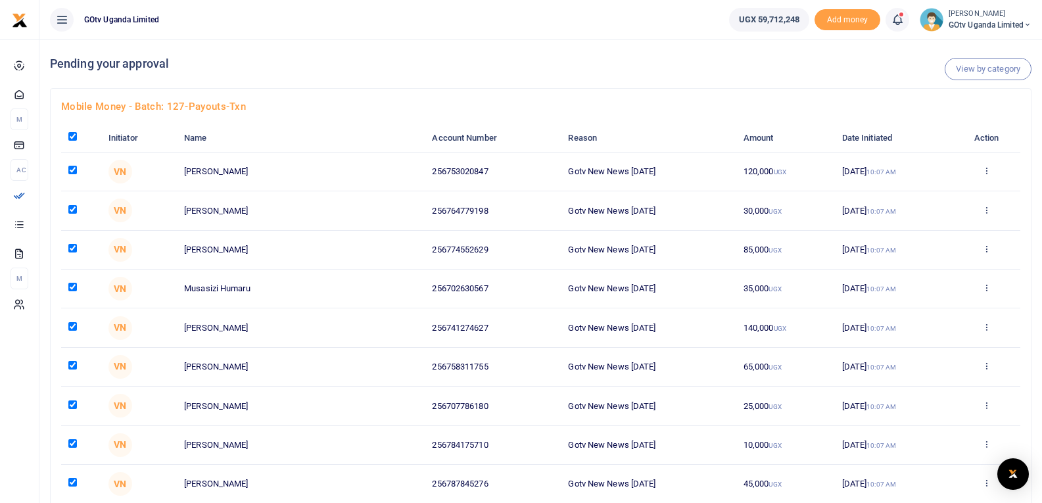
checkbox input "true"
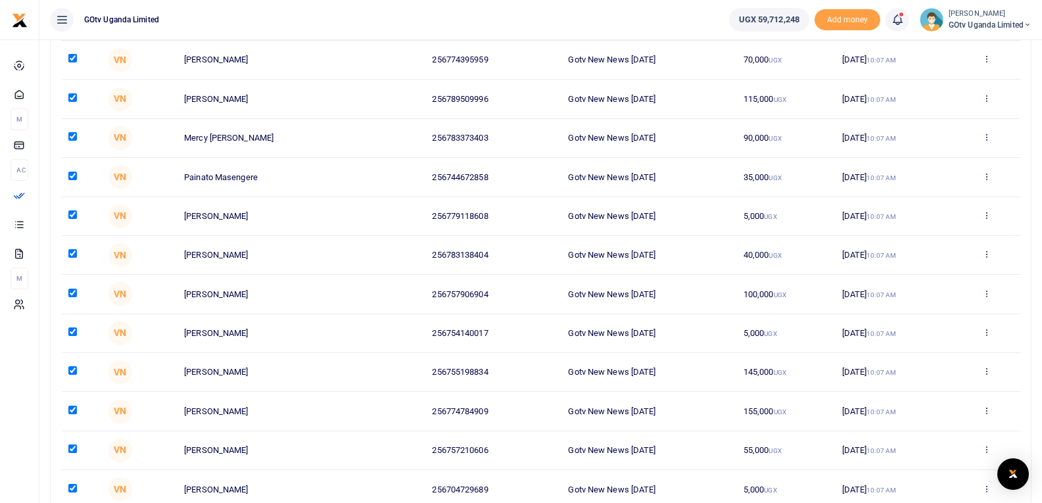
scroll to position [4692, 0]
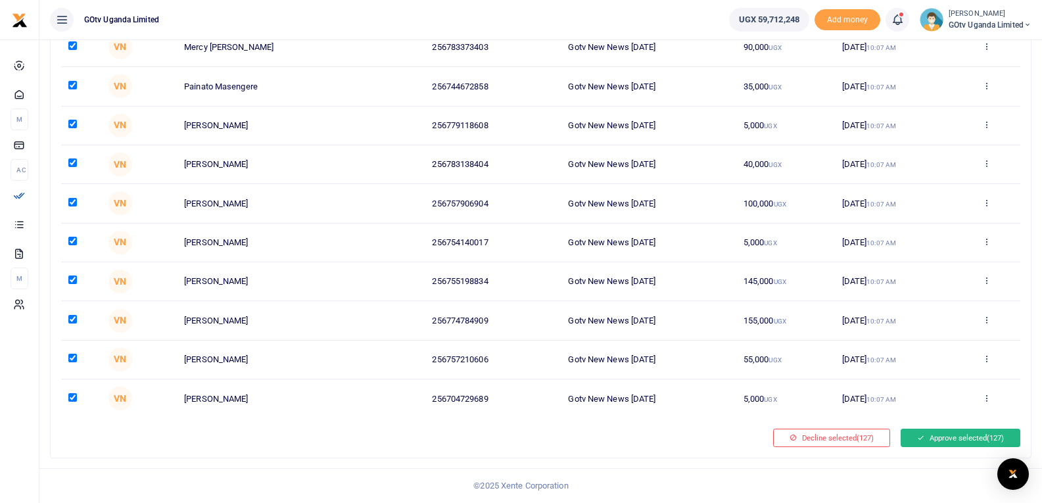
click at [968, 437] on button "Approve selected (127)" at bounding box center [961, 438] width 120 height 18
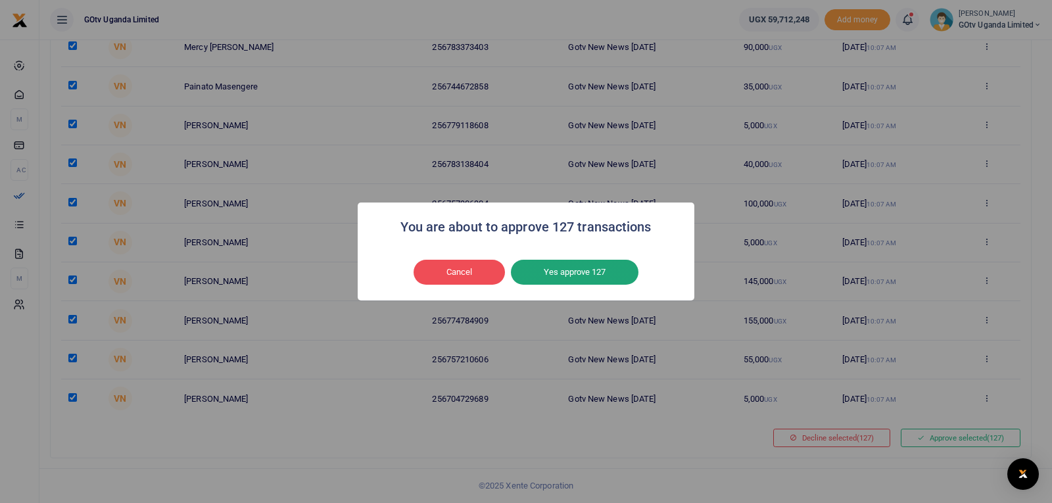
click at [583, 265] on button "Yes approve 127" at bounding box center [575, 272] width 128 height 25
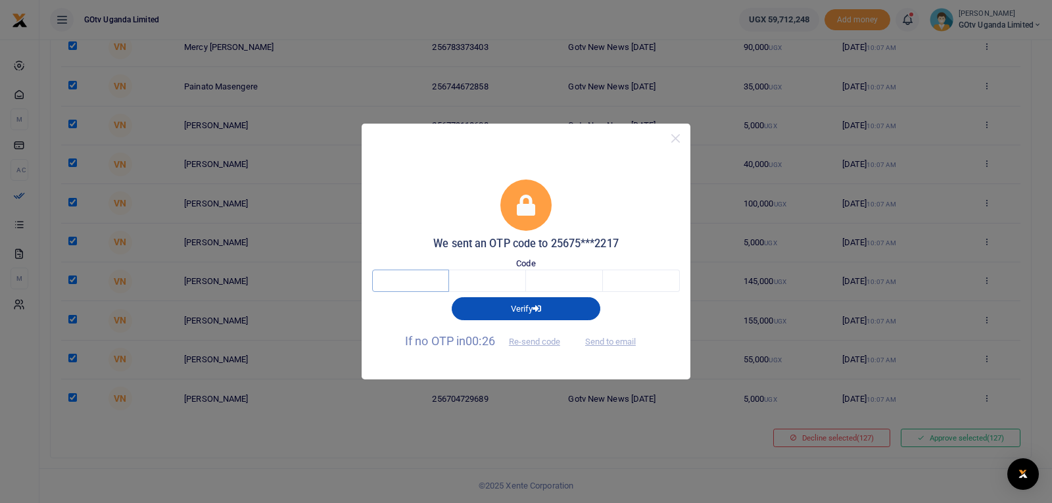
click at [430, 284] on input "text" at bounding box center [410, 281] width 77 height 22
click at [609, 339] on button "Send to email" at bounding box center [610, 342] width 73 height 22
click at [440, 273] on input "text" at bounding box center [410, 281] width 77 height 22
type input "7"
type input "2"
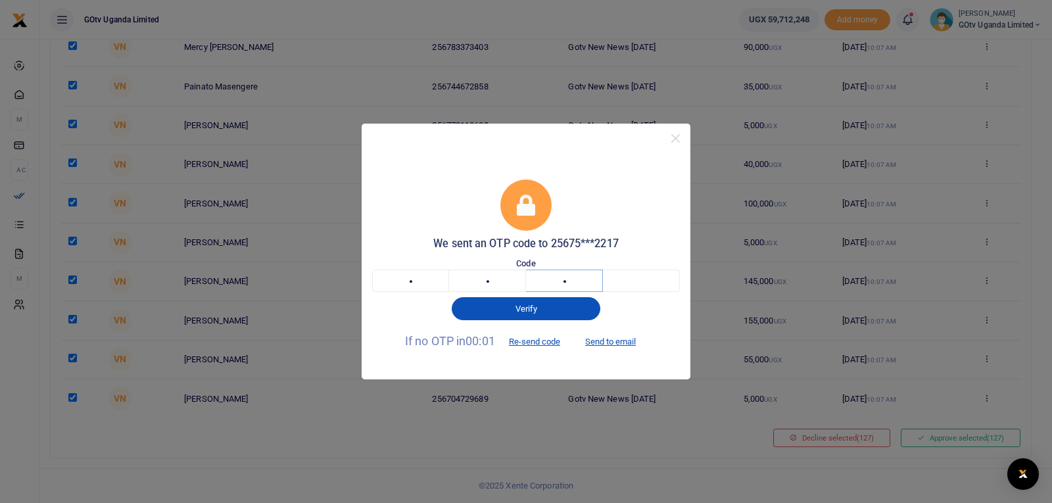
type input "8"
type input "1"
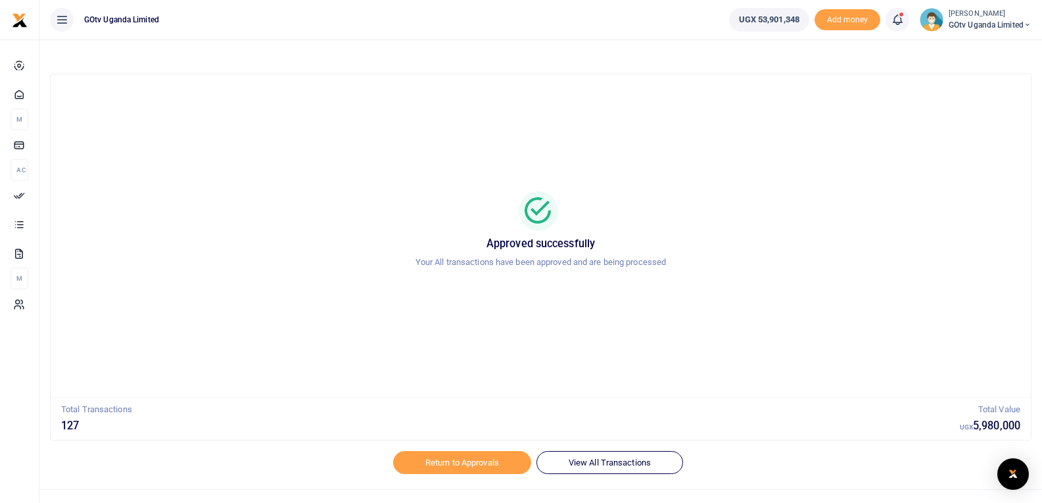
click at [904, 20] on span at bounding box center [904, 20] width 0 height 0
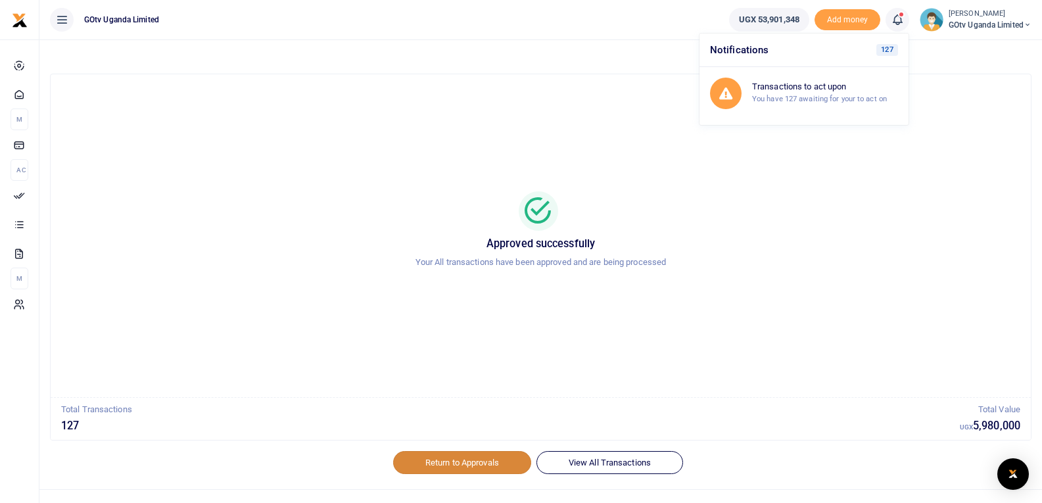
click at [479, 464] on link "Return to Approvals" at bounding box center [462, 462] width 138 height 22
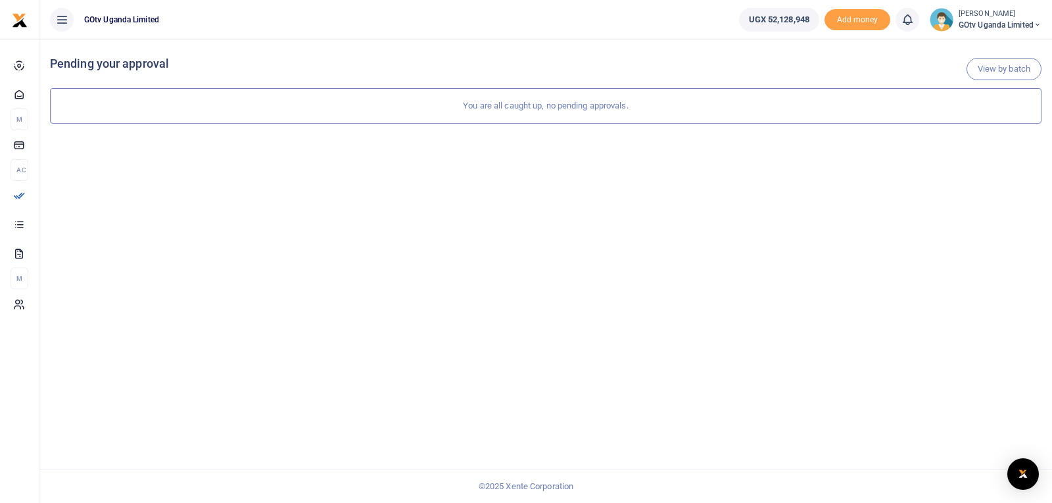
click at [986, 18] on small "[PERSON_NAME]" at bounding box center [1000, 14] width 83 height 11
click at [984, 118] on link "Logout" at bounding box center [992, 120] width 104 height 18
